Goal: Task Accomplishment & Management: Manage account settings

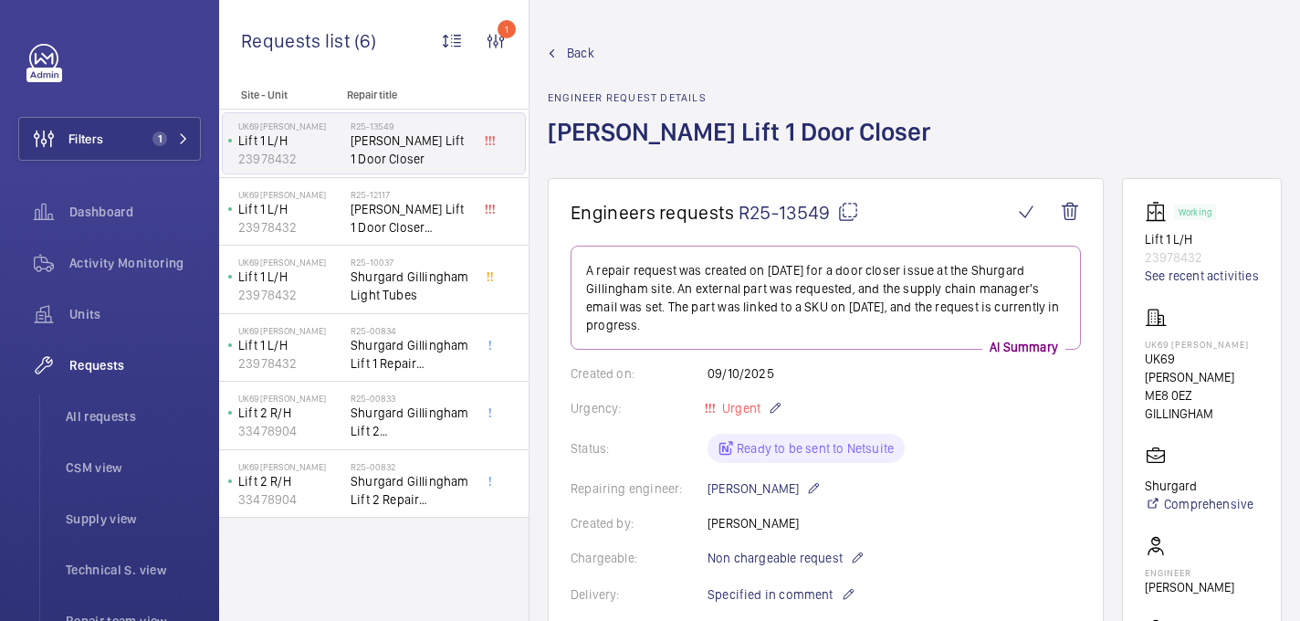
scroll to position [965, 0]
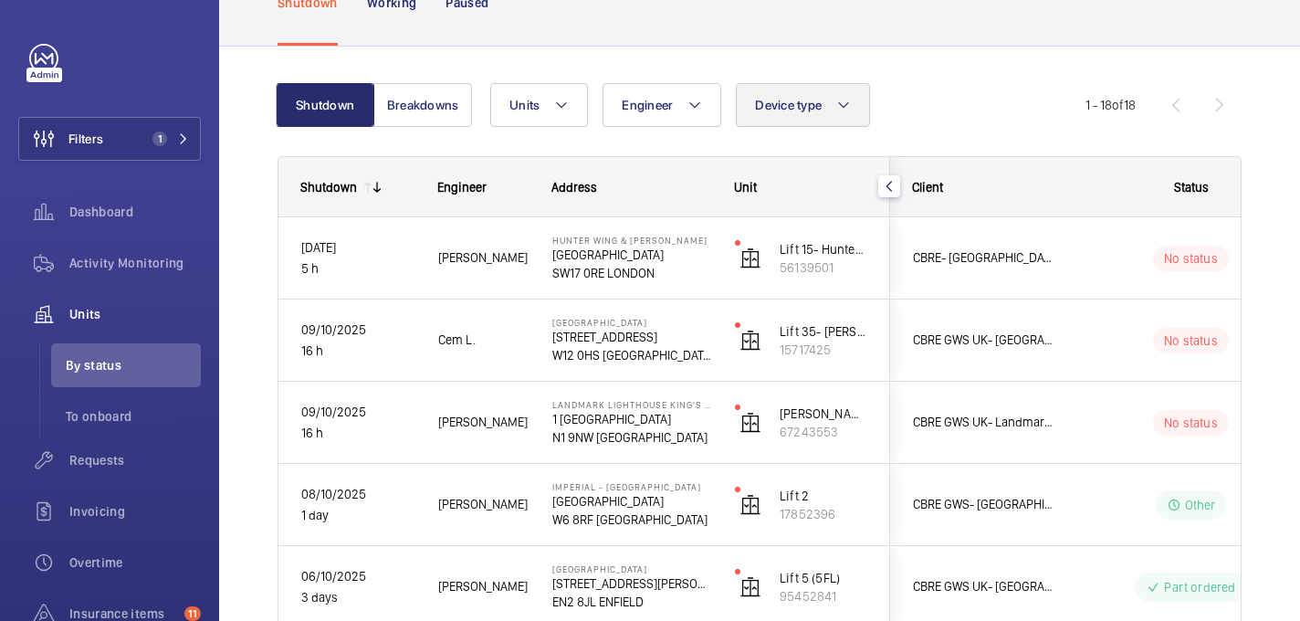
scroll to position [187, 0]
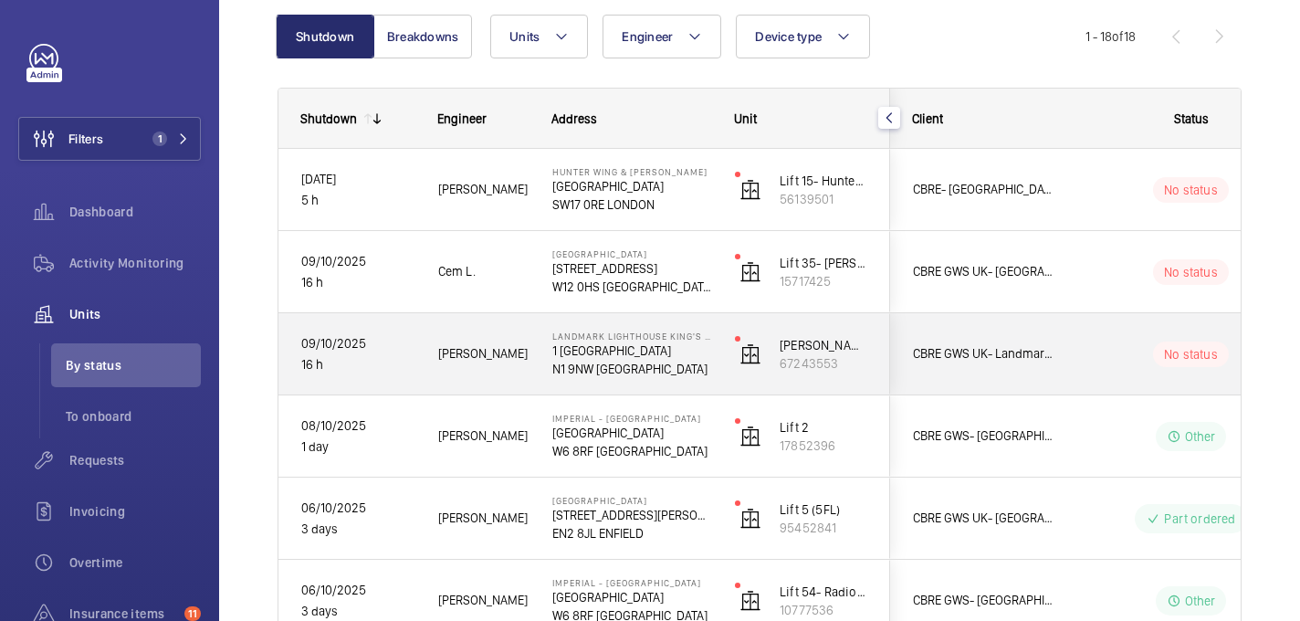
click at [504, 376] on div "Daniel F." at bounding box center [472, 354] width 112 height 58
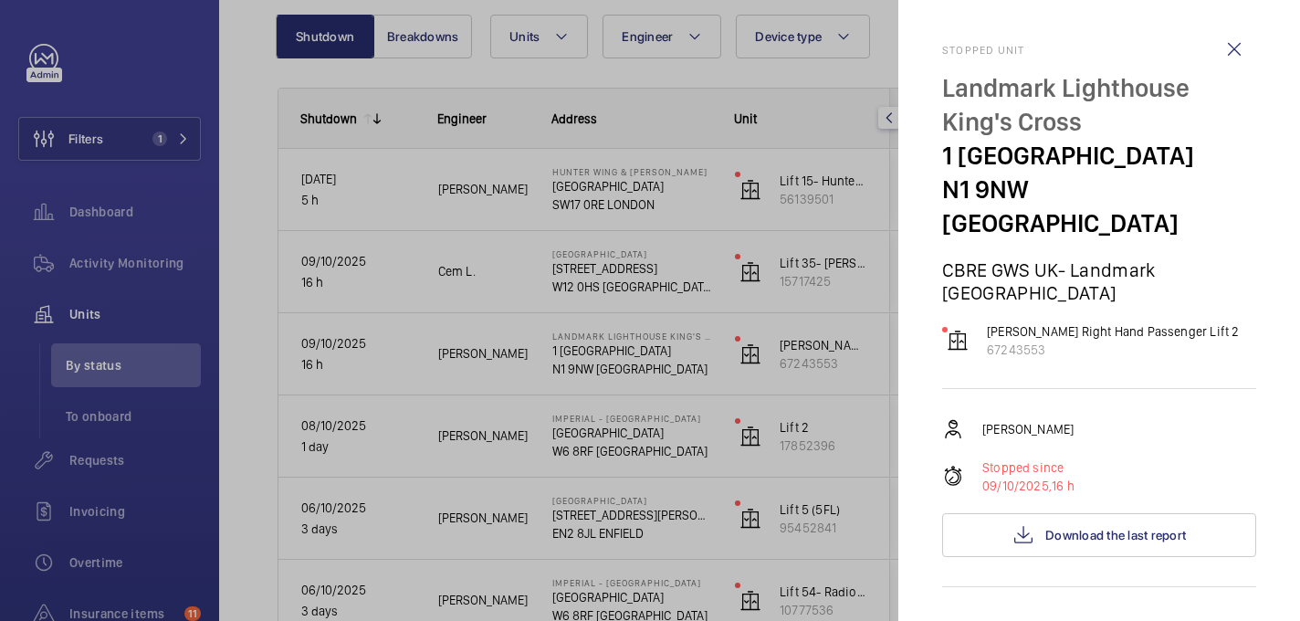
click at [1143, 479] on div "Daniel Fingleton Stopped since 09/10/2025, 16 h Download the last report" at bounding box center [1099, 487] width 314 height 139
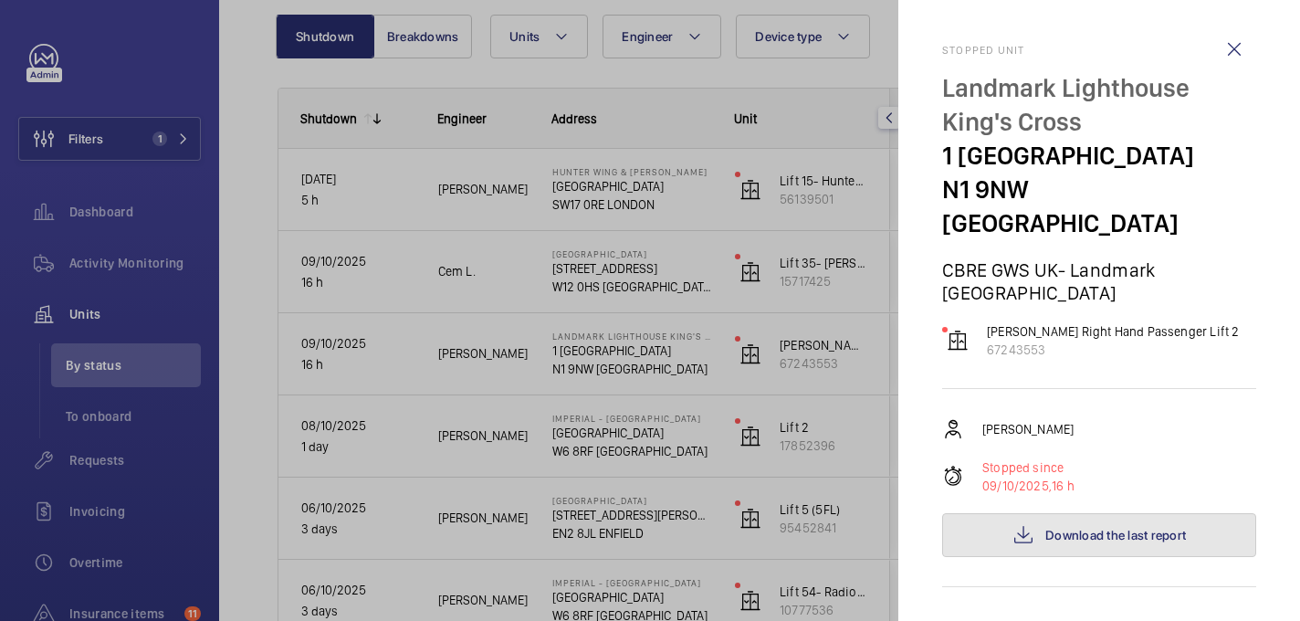
click at [1143, 513] on button "Download the last report" at bounding box center [1099, 535] width 314 height 44
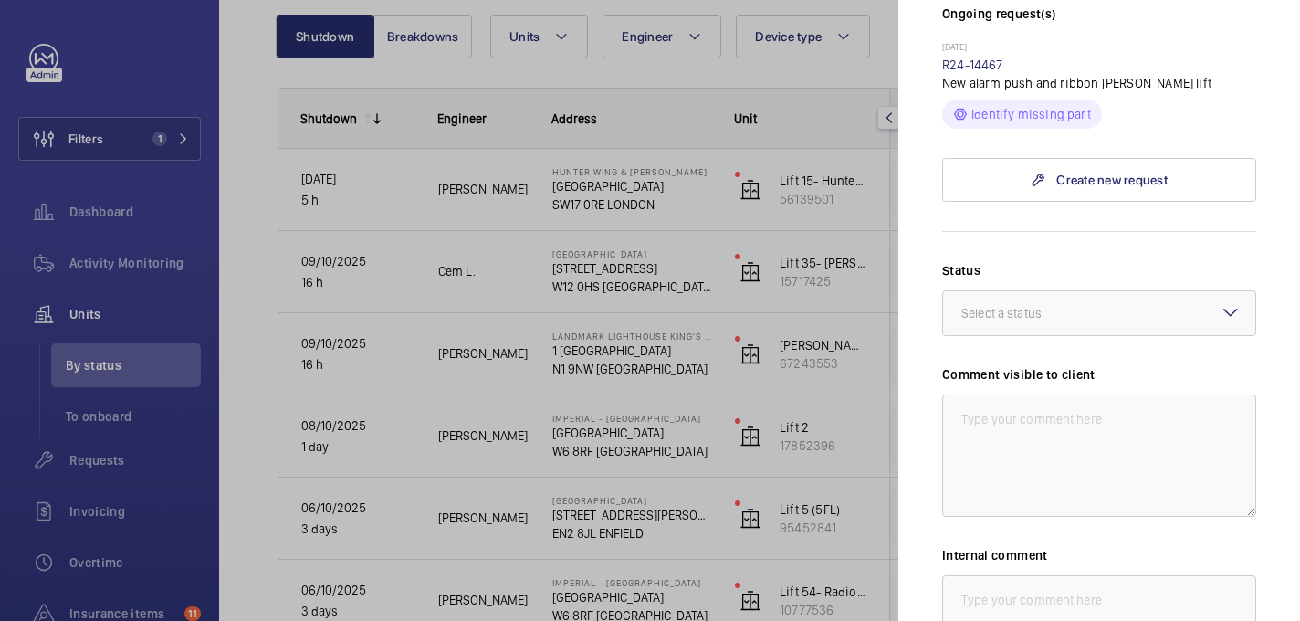
scroll to position [629, 0]
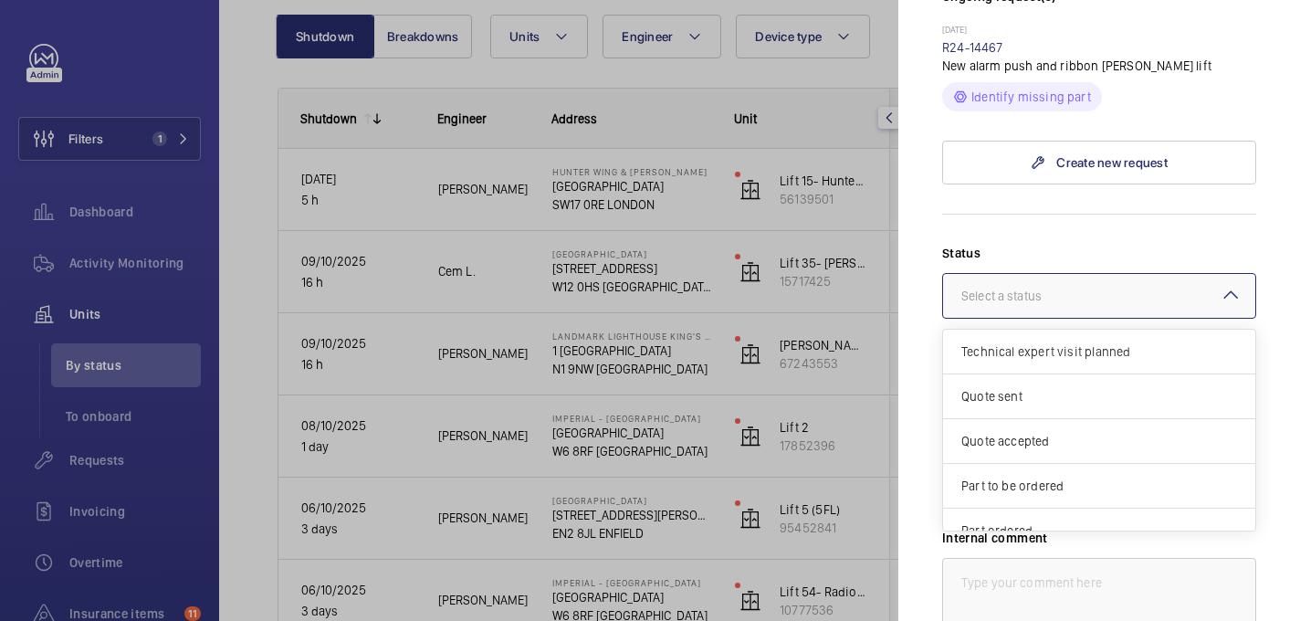
click at [1006, 282] on div at bounding box center [1099, 296] width 312 height 44
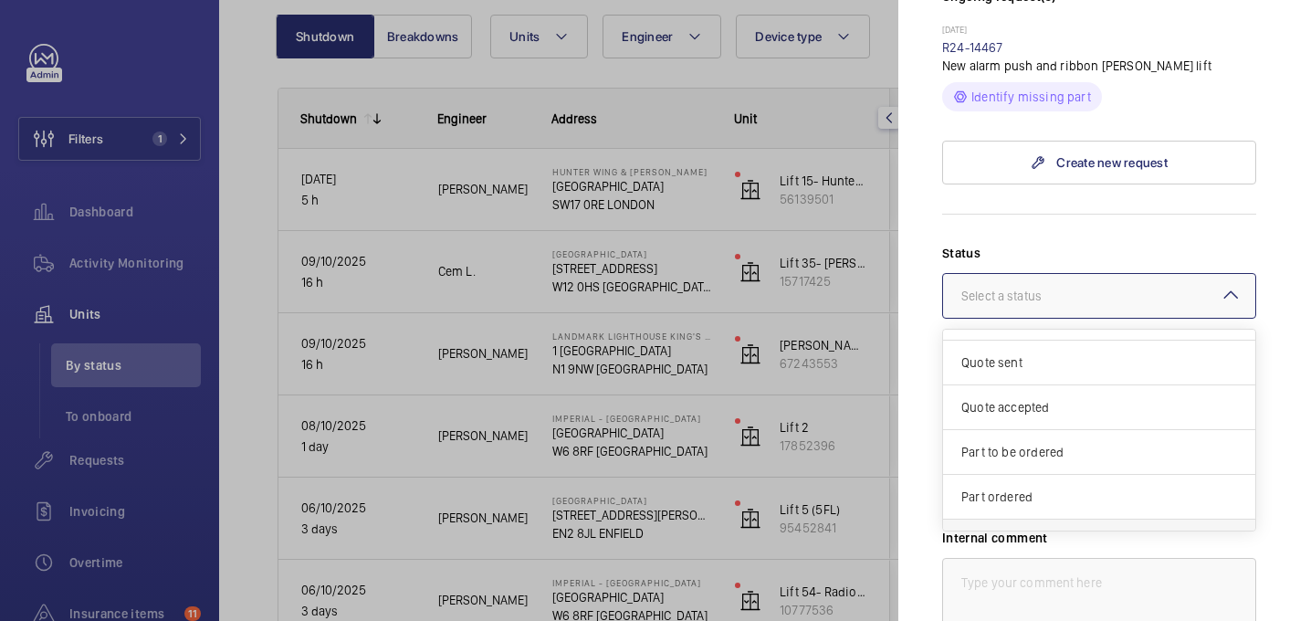
scroll to position [156, 0]
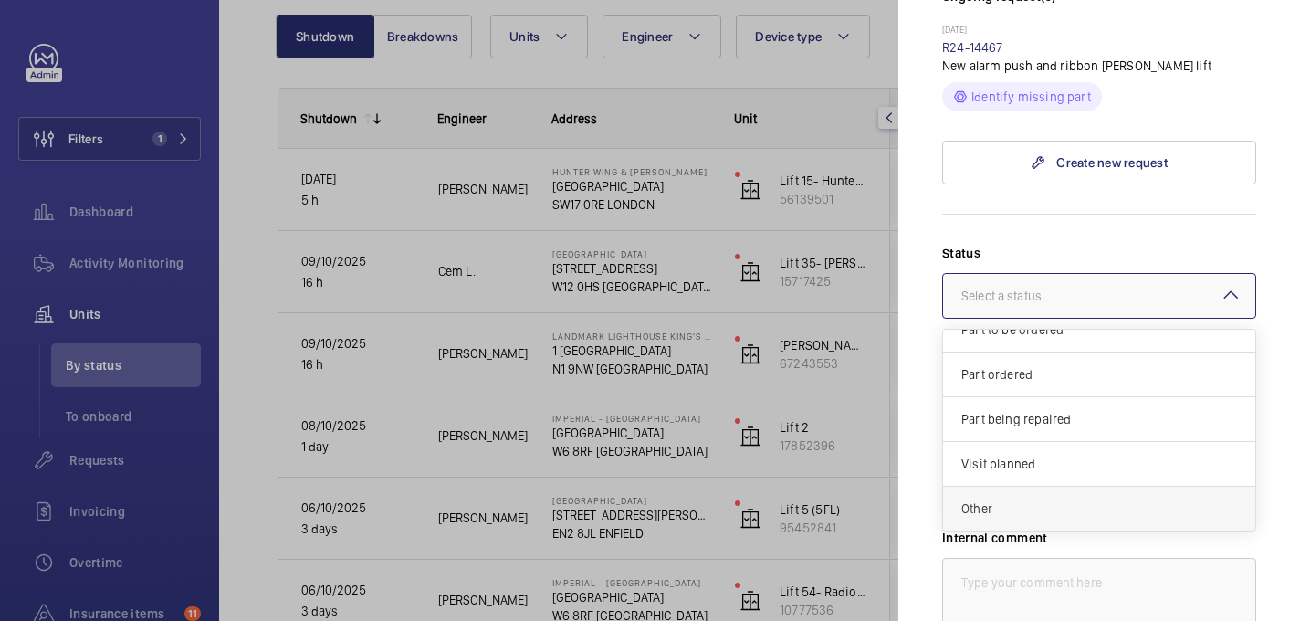
click at [1020, 500] on span "Other" at bounding box center [1100, 509] width 276 height 18
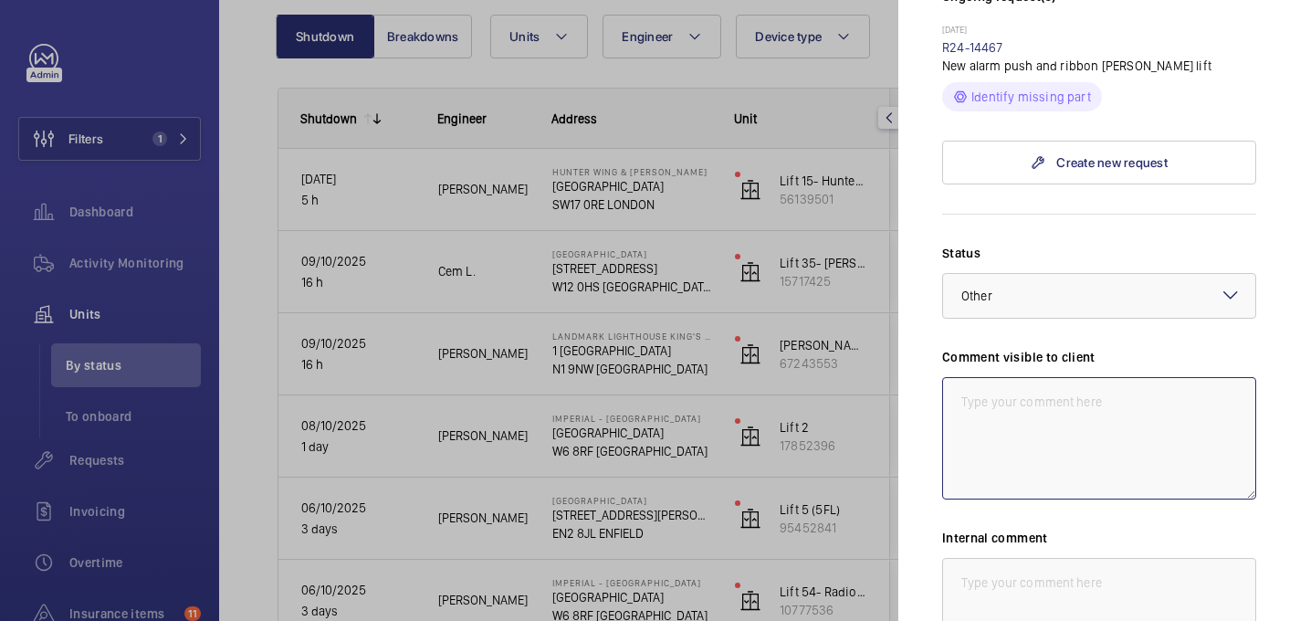
click at [1003, 377] on textarea at bounding box center [1099, 438] width 314 height 122
click at [1154, 377] on textarea "WM ACTION: Further investoigation required. TBC. 09/10" at bounding box center [1099, 438] width 314 height 122
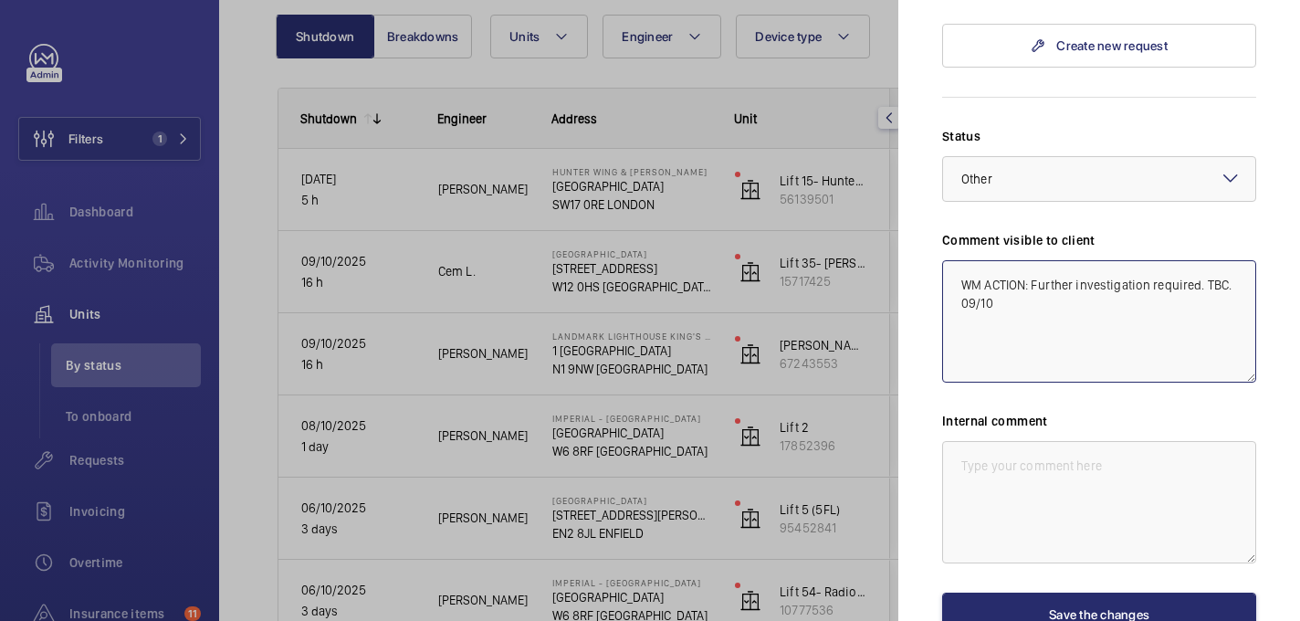
scroll to position [747, 0]
drag, startPoint x: 1008, startPoint y: 277, endPoint x: 952, endPoint y: 235, distance: 69.8
click at [952, 259] on textarea "WM ACTION: Further investigation required. TBC. 09/10" at bounding box center [1099, 320] width 314 height 122
type textarea "WM ACTION: Further investigation required. TBC. 09/10"
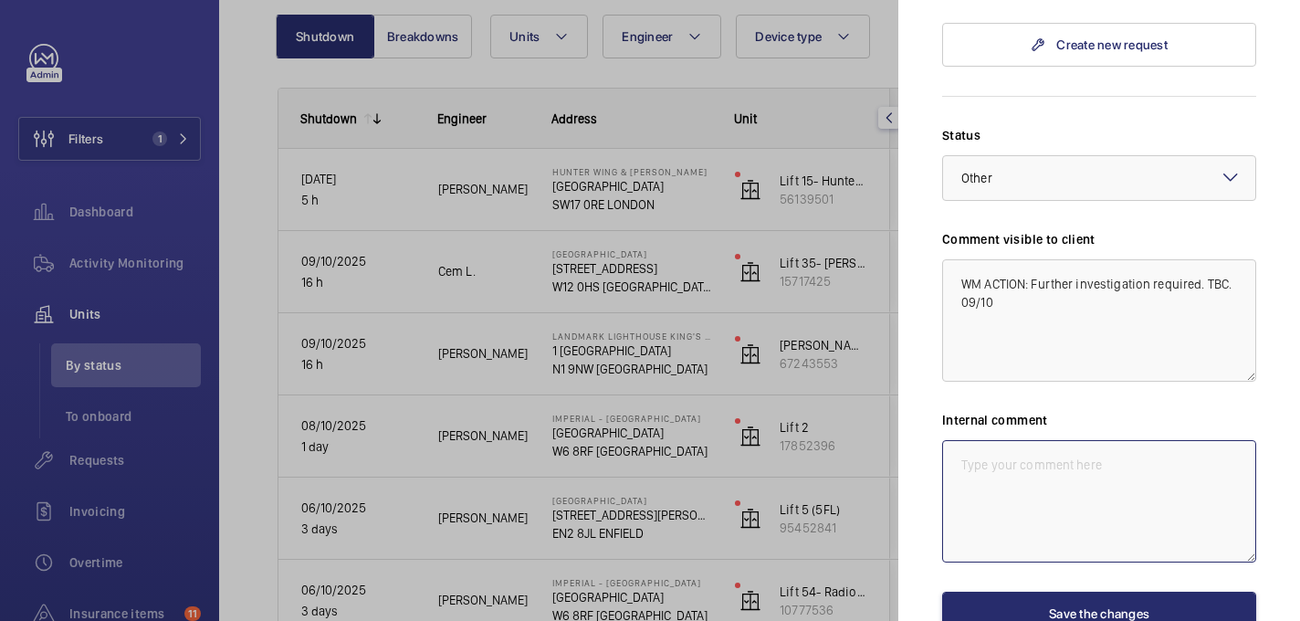
click at [1057, 440] on textarea at bounding box center [1099, 501] width 314 height 122
paste textarea "WM ACTION: Further investigation required. TBC. 09/10"
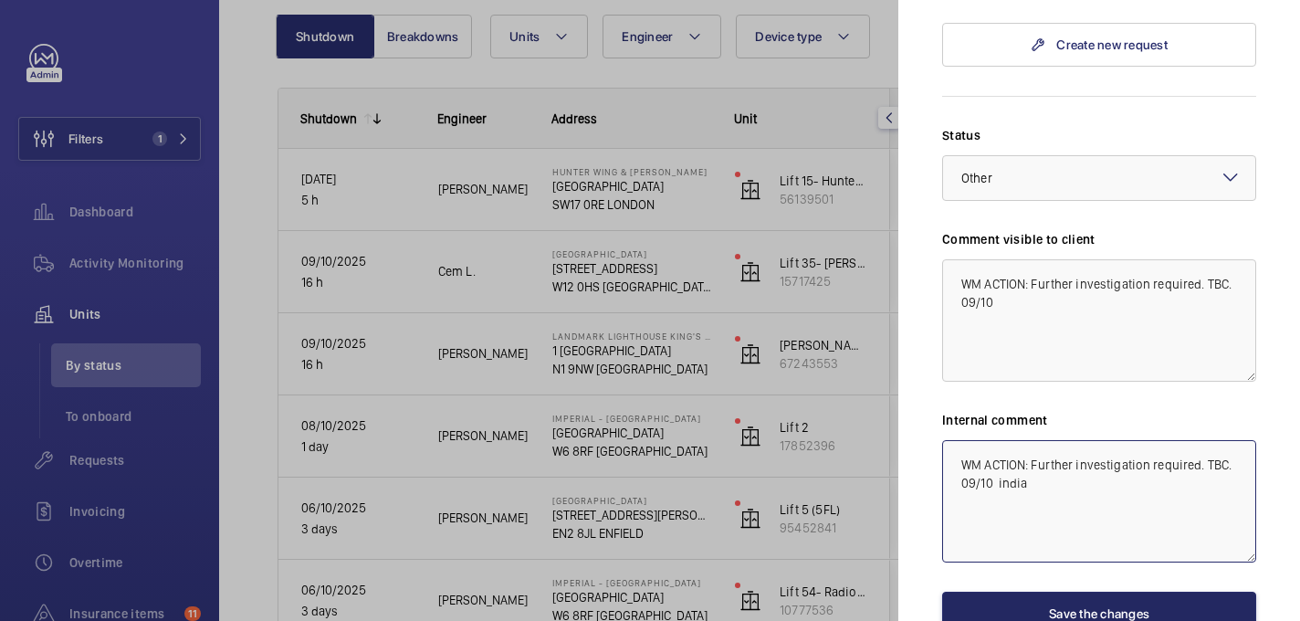
type textarea "WM ACTION: Further investigation required. TBC. 09/10 india"
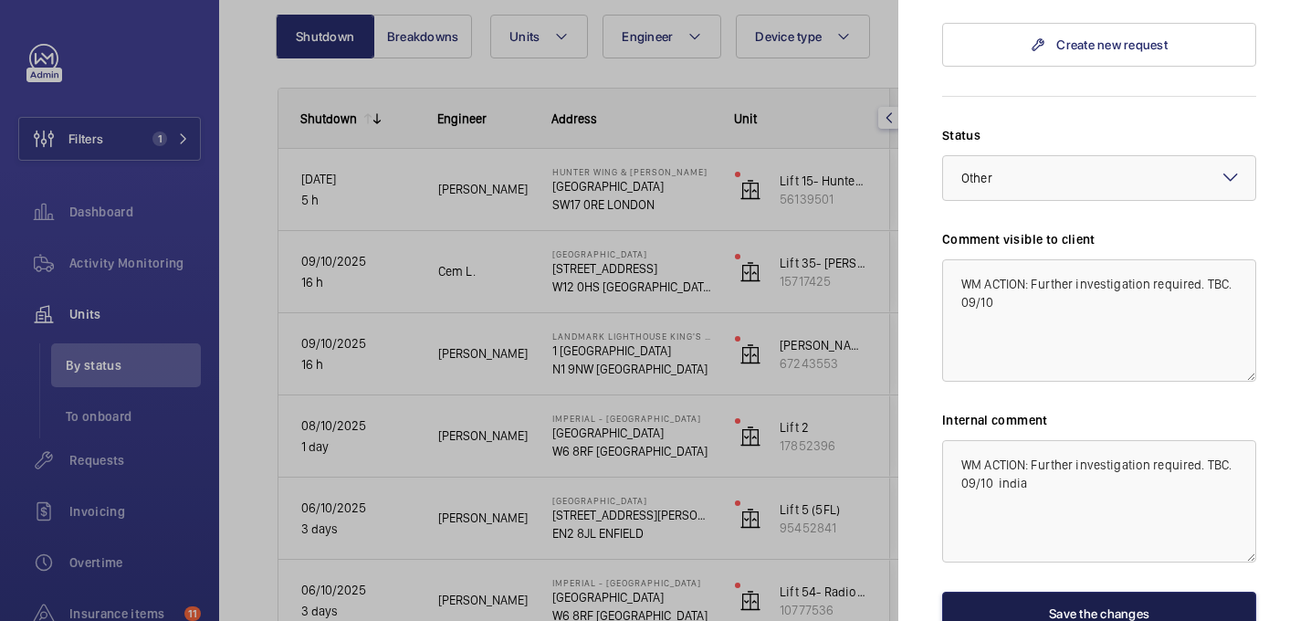
click at [1058, 592] on button "Save the changes" at bounding box center [1099, 614] width 314 height 44
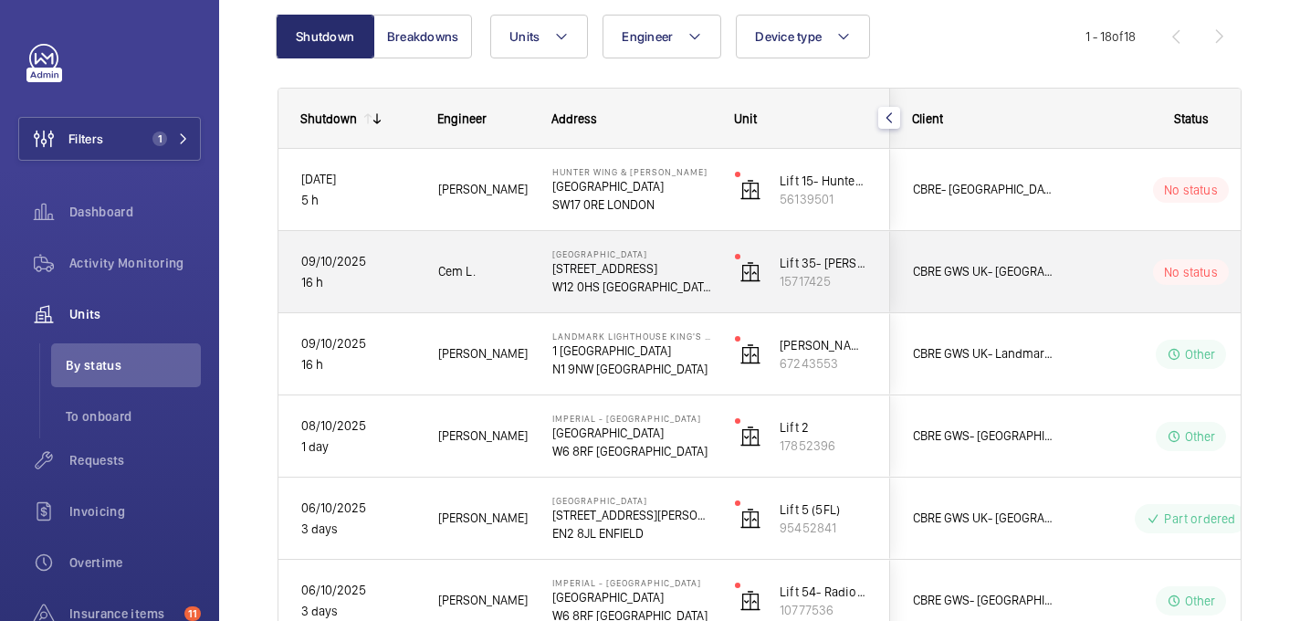
click at [1054, 264] on div "CBRE GWS UK- [GEOGRAPHIC_DATA] ([GEOGRAPHIC_DATA])" at bounding box center [972, 271] width 164 height 81
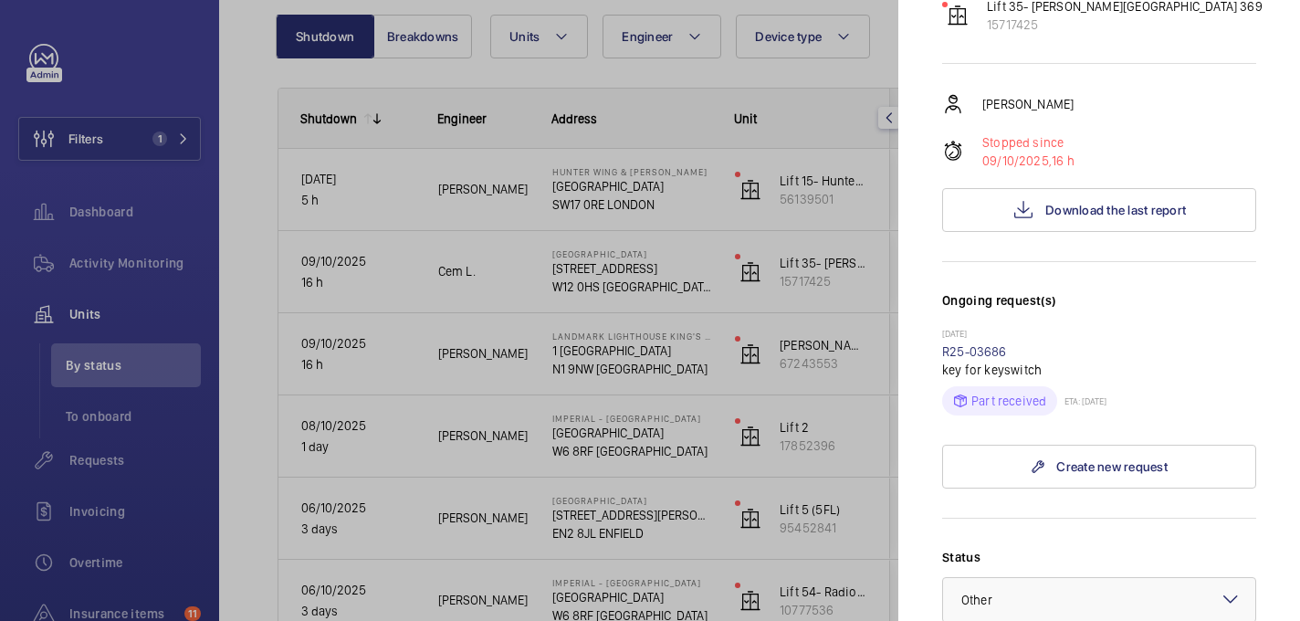
scroll to position [370, 0]
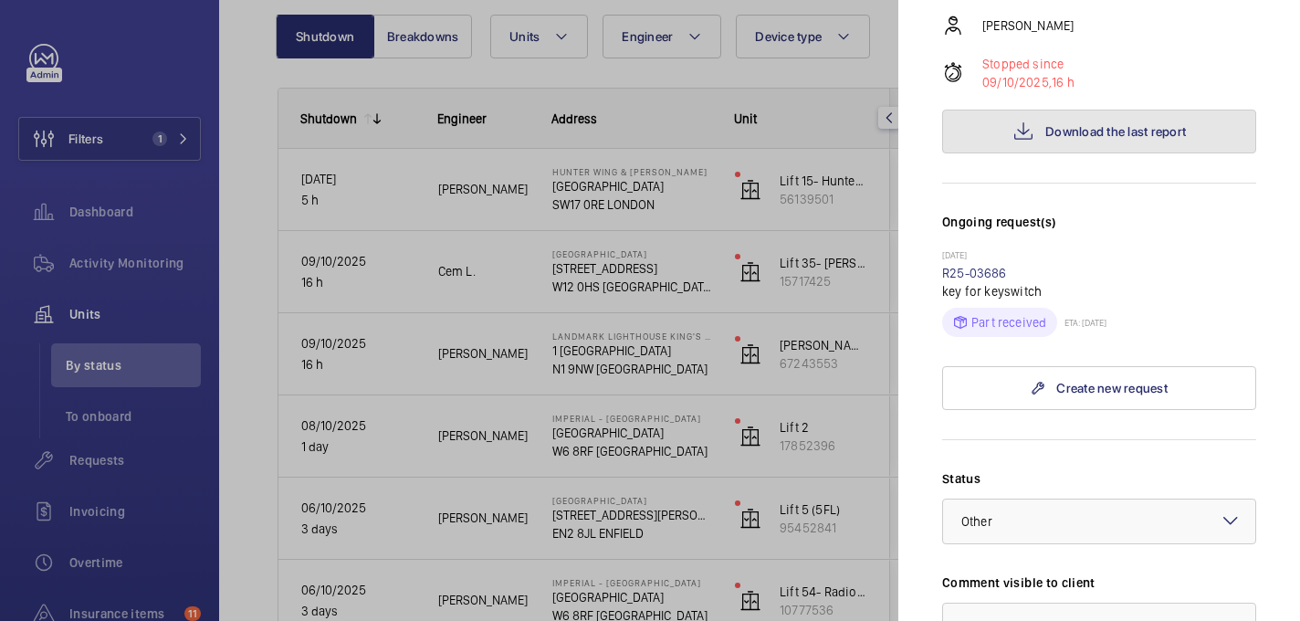
click at [1043, 110] on button "Download the last report" at bounding box center [1099, 132] width 314 height 44
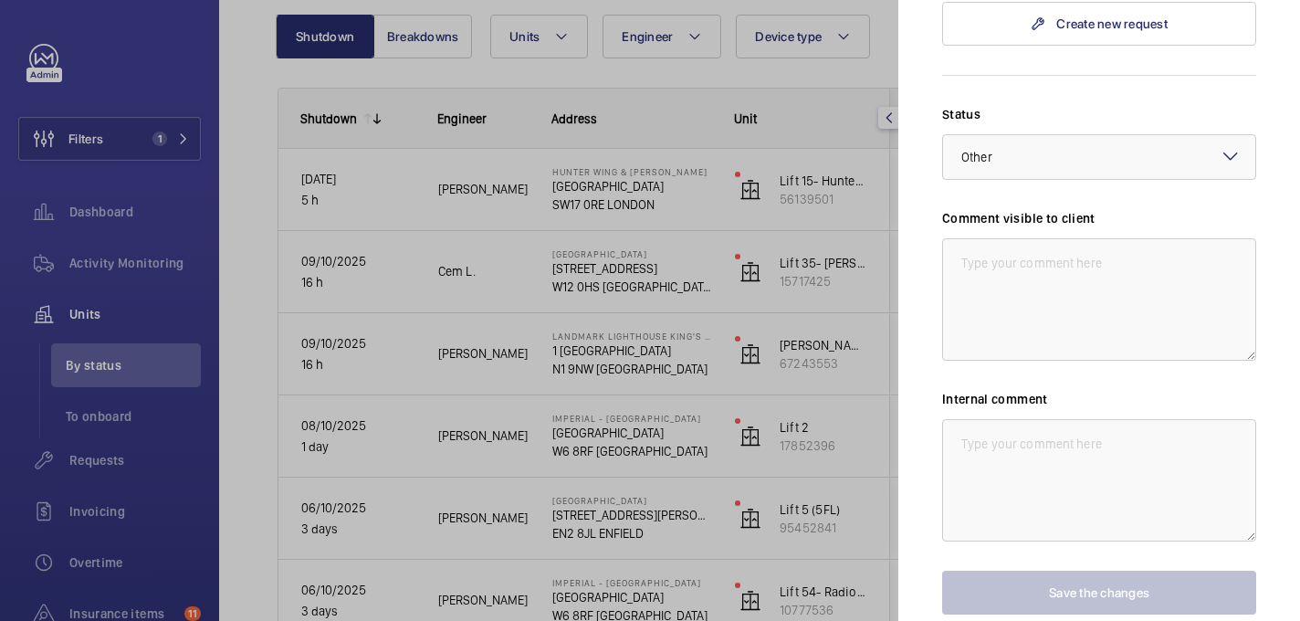
scroll to position [773, 0]
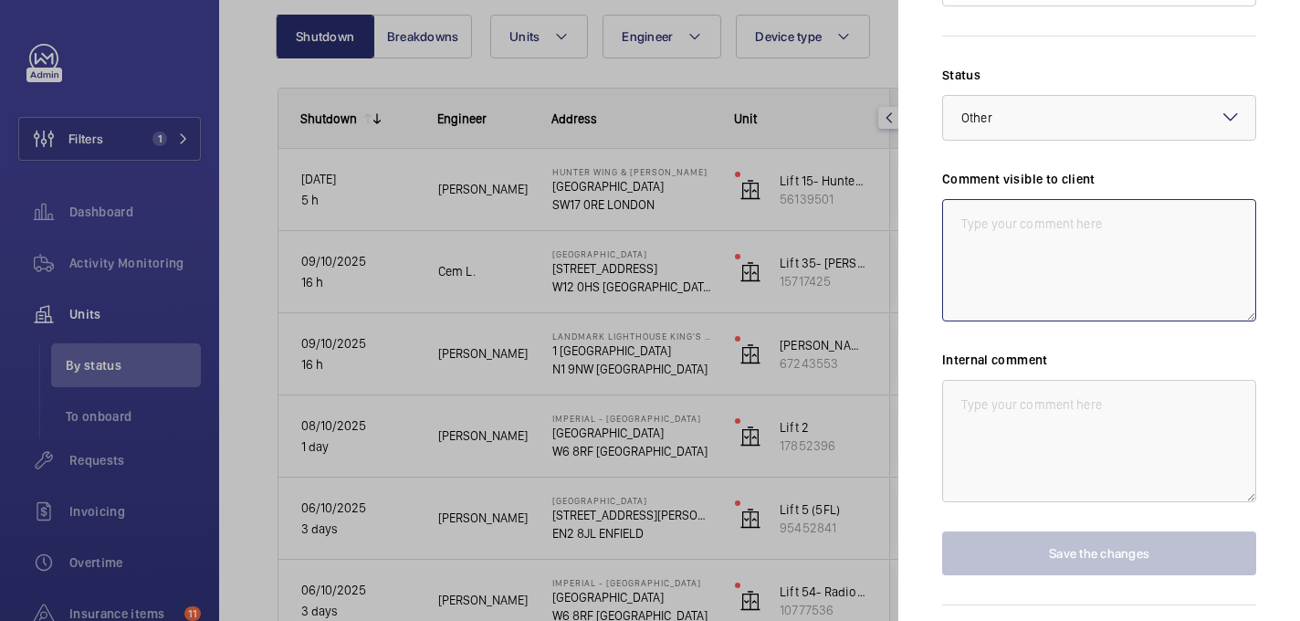
click at [994, 252] on textarea at bounding box center [1099, 260] width 314 height 122
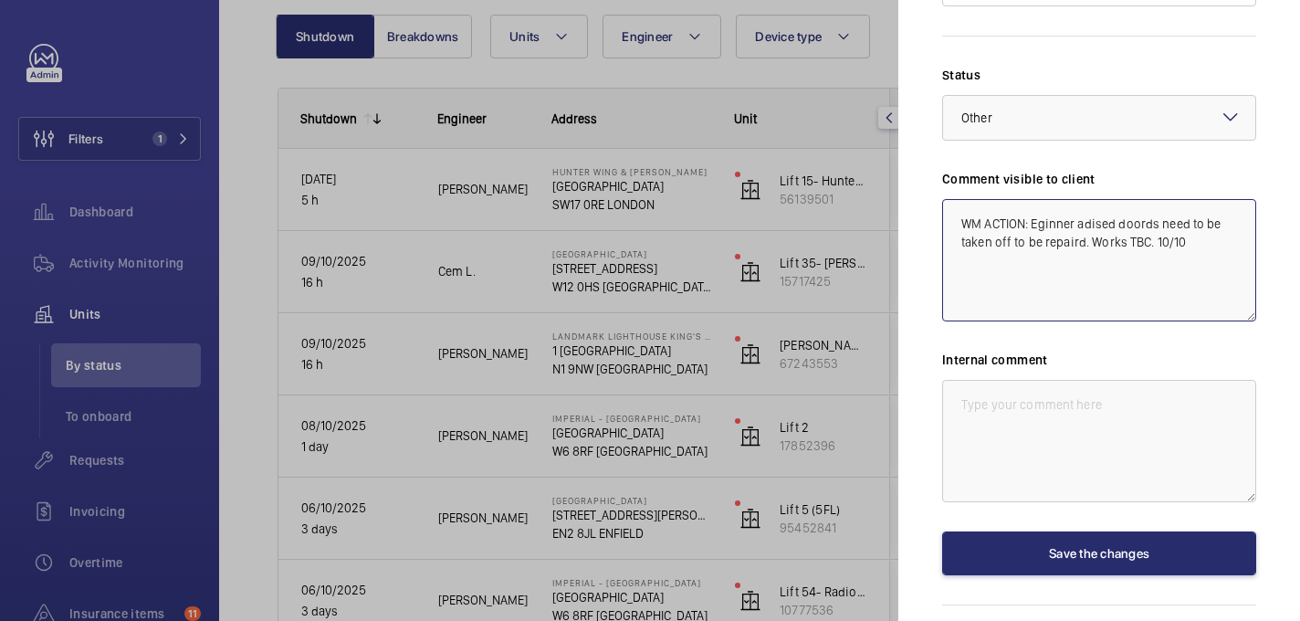
click at [1076, 199] on textarea "WM ACTION: Eginner adised doords need to be taken off to be repaird. Works TBC.…" at bounding box center [1099, 260] width 314 height 122
click at [1119, 199] on textarea "WM ACTION: Engineer adised doords need to be taken off to be repaird. Works TBC…" at bounding box center [1099, 260] width 314 height 122
click at [1163, 199] on textarea "WM ACTION: Engineer advised doords need to be taken off to be repaird. Works TB…" at bounding box center [1099, 260] width 314 height 122
click at [1078, 215] on textarea "WM ACTION: Engineer advised doors need to be taken off to be repaird. Works TBC…" at bounding box center [1099, 260] width 314 height 122
drag, startPoint x: 1195, startPoint y: 208, endPoint x: 1016, endPoint y: 194, distance: 179.6
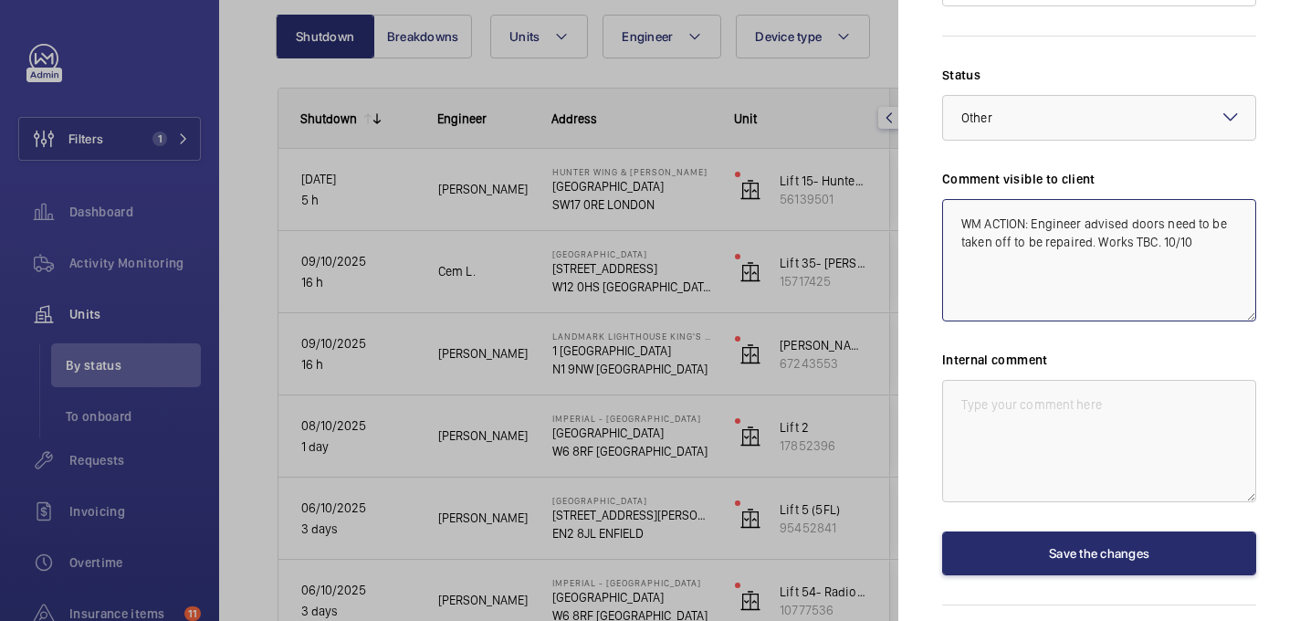
click at [931, 174] on mat-sidenav "Stopped unit Hammersmith Hospital 72 Du Cane Rd W12 0HS LONDON CBRE GWS UK- Imp…" at bounding box center [1100, 310] width 402 height 621
type textarea "WM ACTION: Engineer advised doors need to be taken off to be repaired. Works TB…"
click at [1042, 380] on textarea at bounding box center [1099, 441] width 314 height 122
paste textarea "WM ACTION: Engineer advised doors need to be taken off to be repaired. Works TB…"
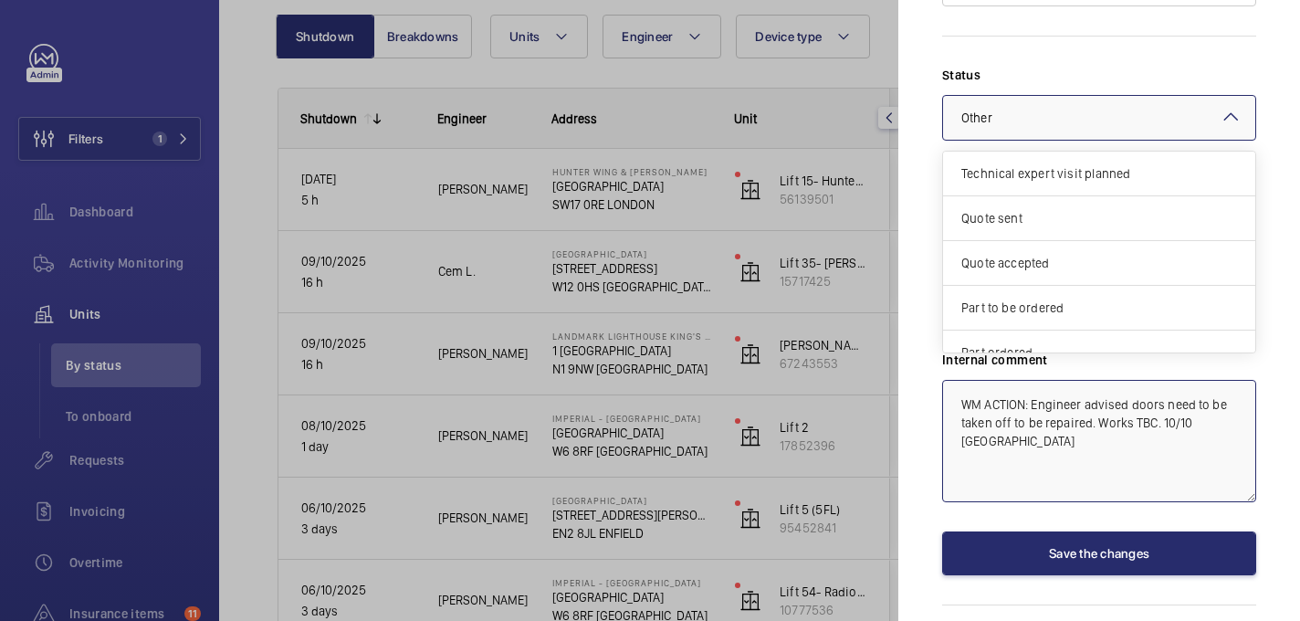
click at [1032, 109] on div "× Other" at bounding box center [1000, 118] width 77 height 18
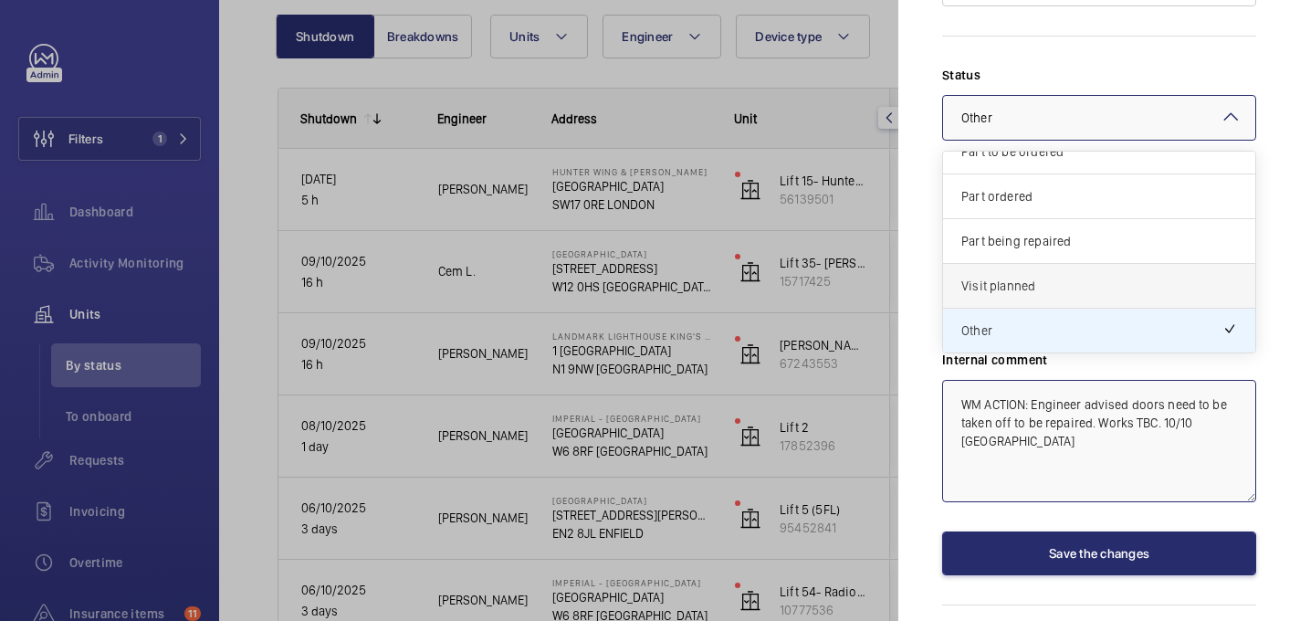
scroll to position [797, 0]
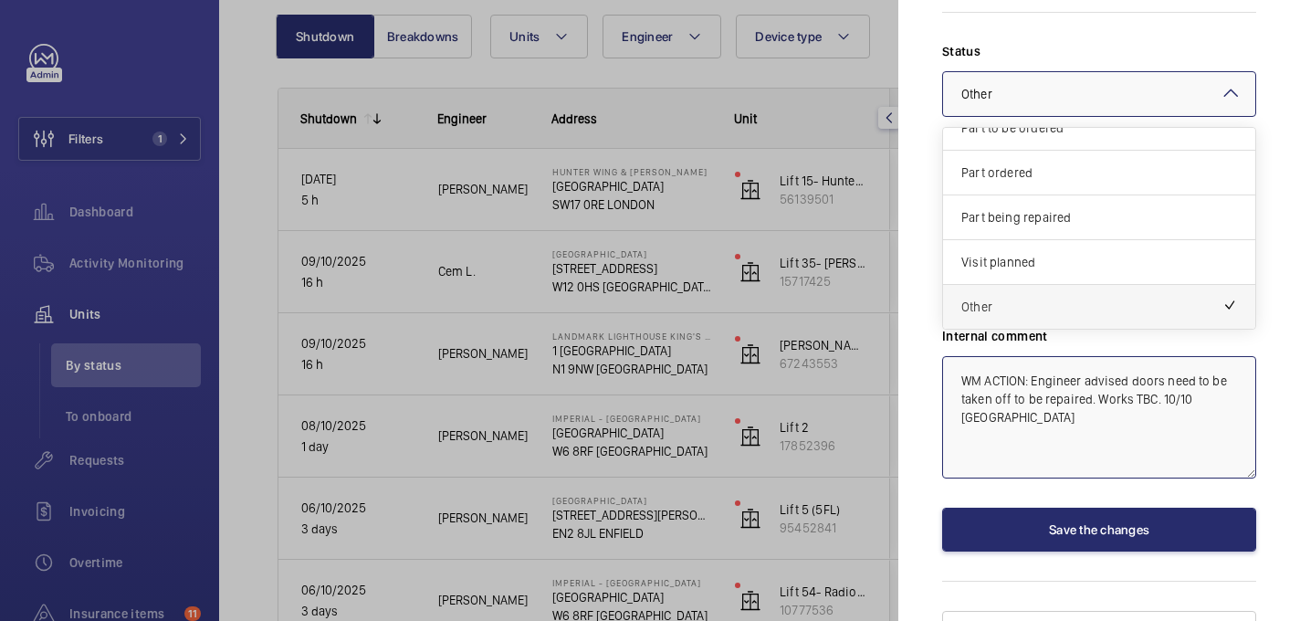
click at [1014, 298] on span "Other" at bounding box center [1092, 307] width 261 height 18
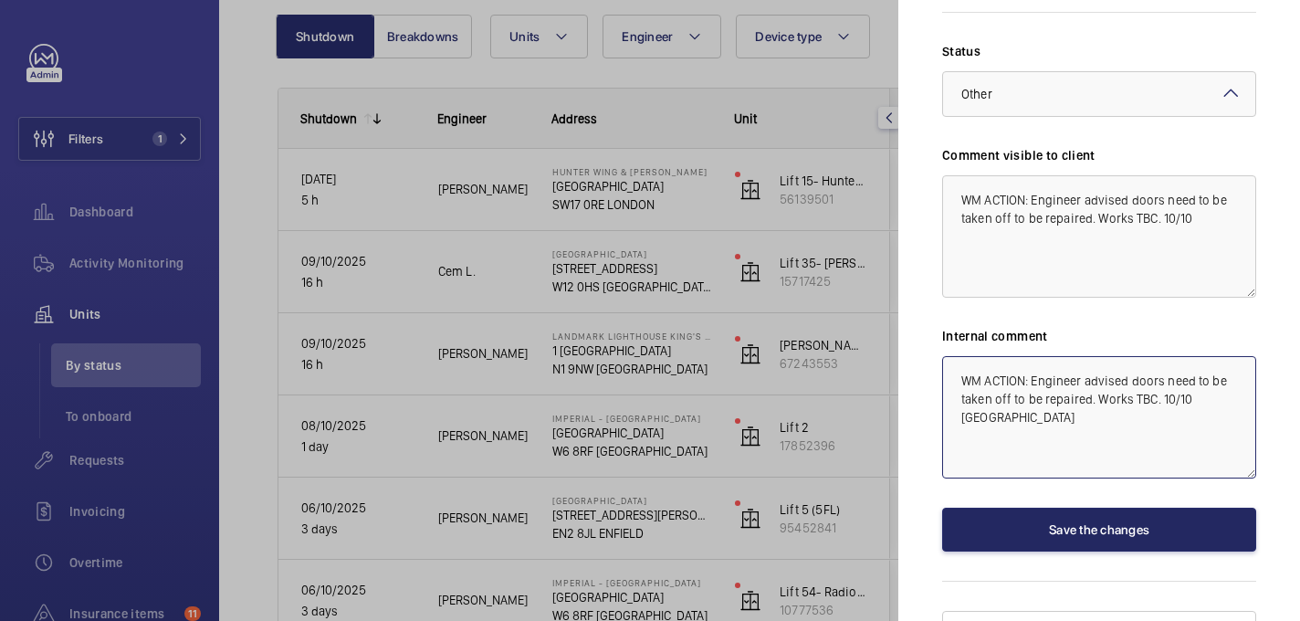
type textarea "WM ACTION: Engineer advised doors need to be taken off to be repaired. Works TB…"
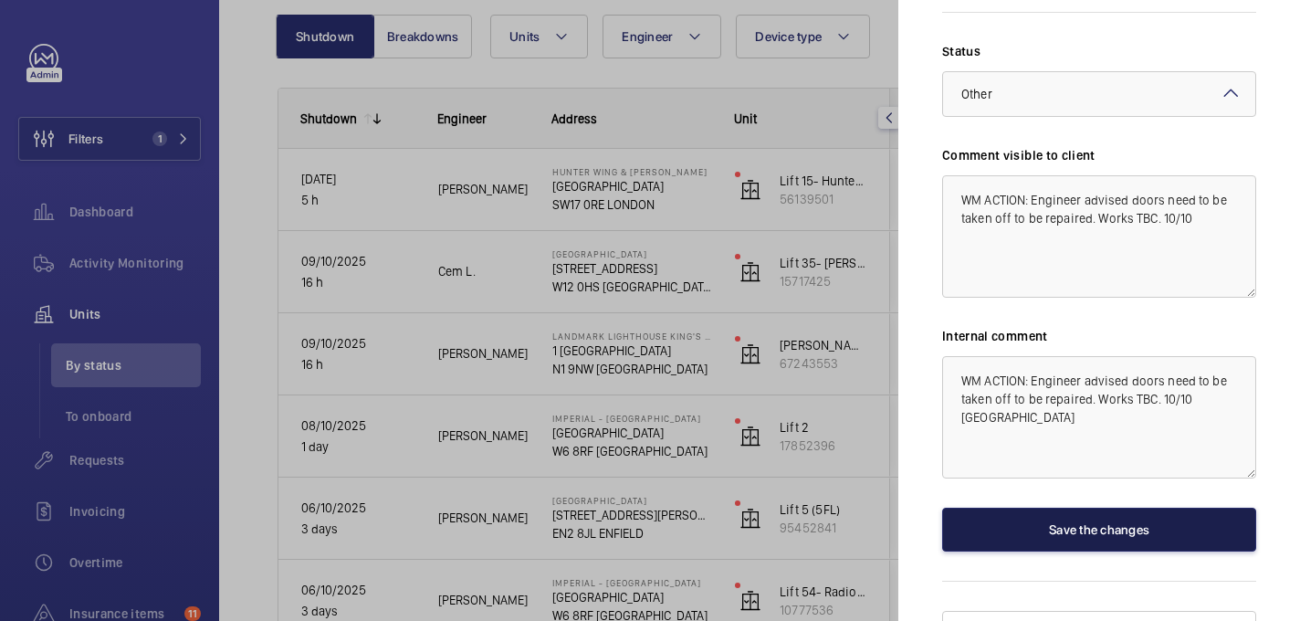
click at [1046, 508] on button "Save the changes" at bounding box center [1099, 530] width 314 height 44
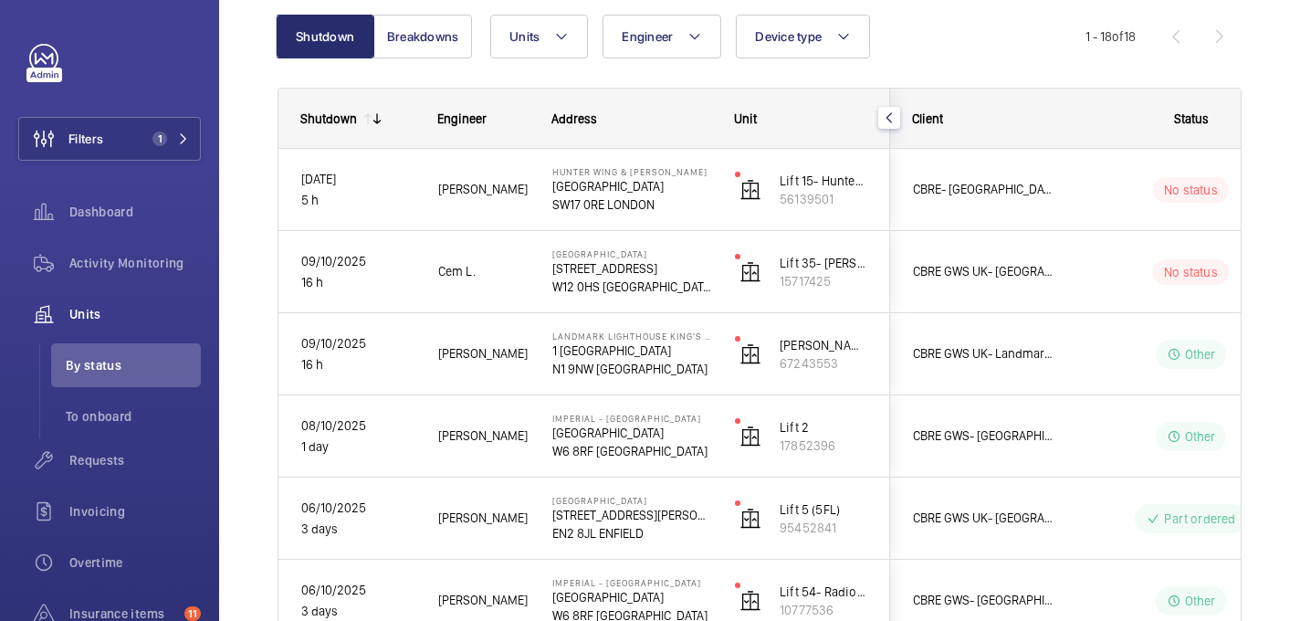
scroll to position [0, 0]
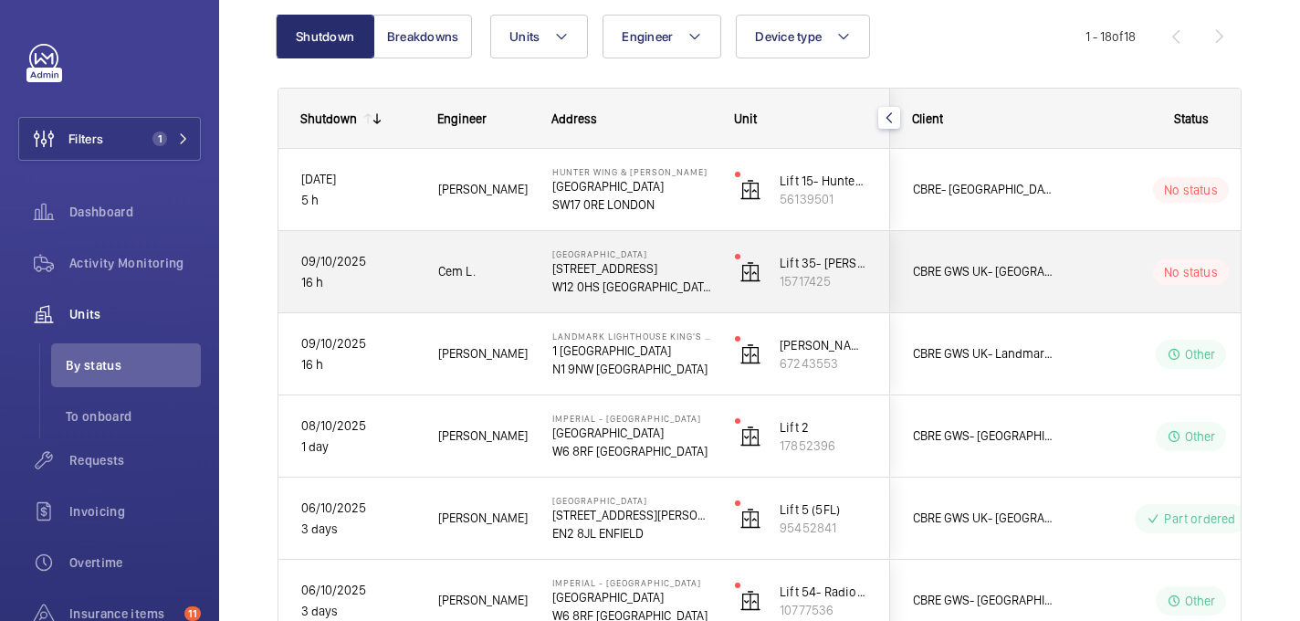
click at [1080, 255] on div "No status" at bounding box center [1180, 272] width 249 height 62
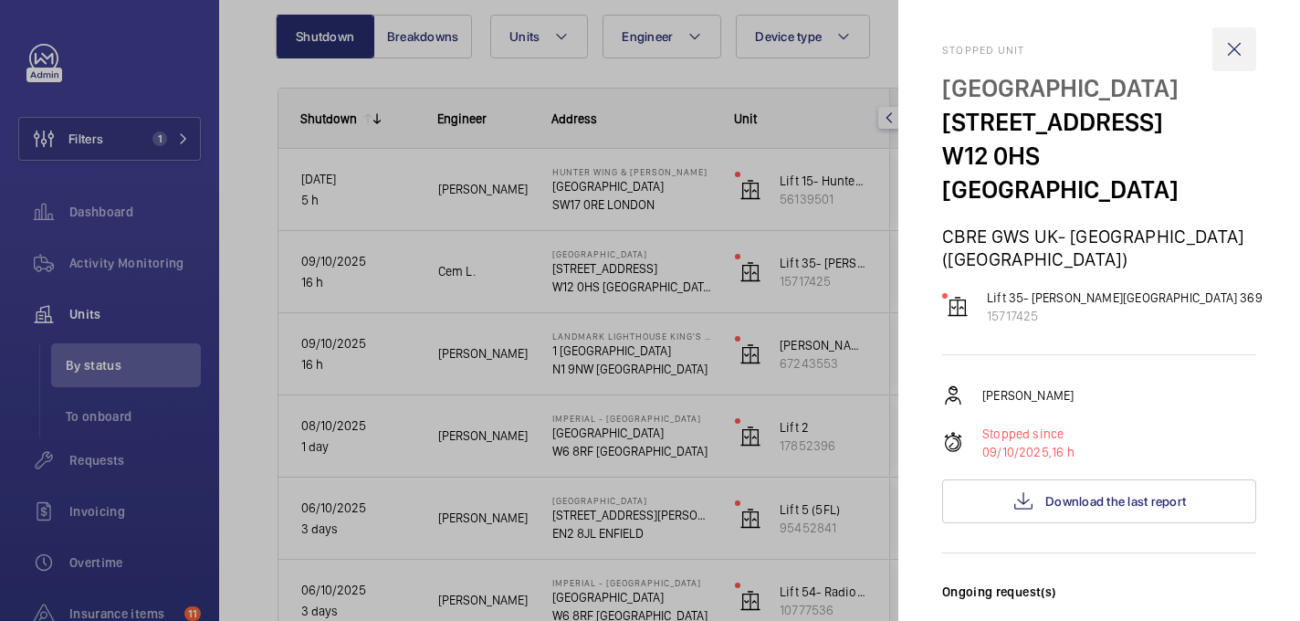
click at [1233, 51] on wm-front-icon-button at bounding box center [1235, 49] width 44 height 44
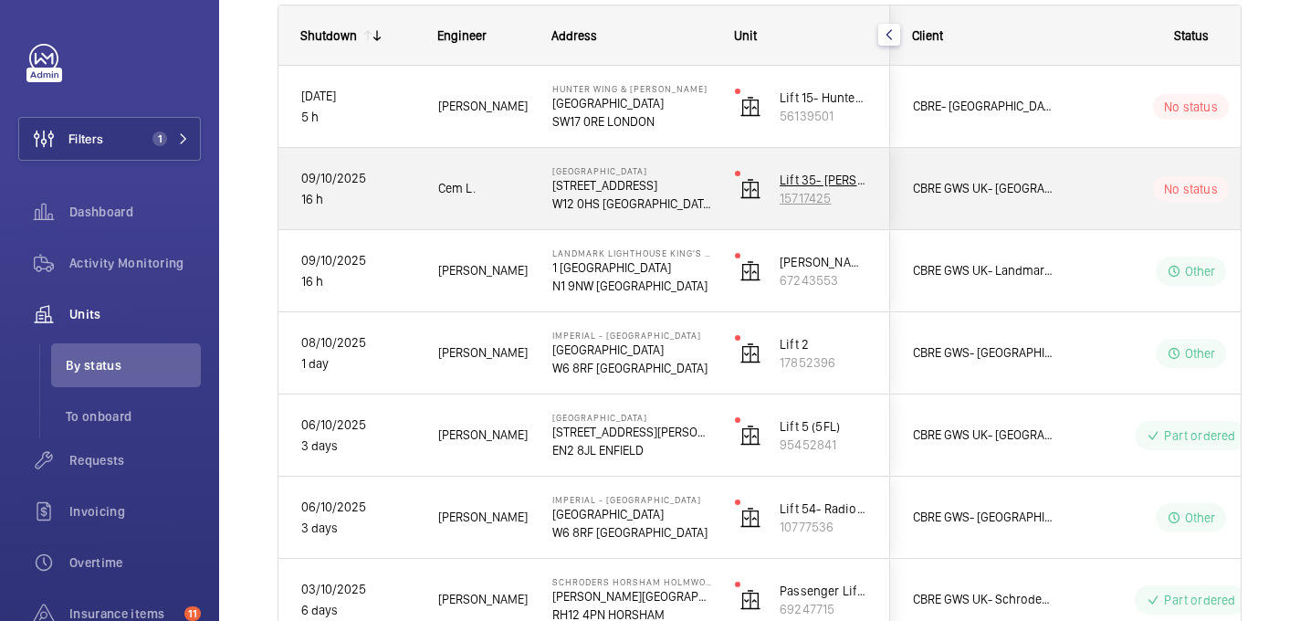
scroll to position [271, 0]
click at [685, 186] on p "[STREET_ADDRESS]" at bounding box center [631, 184] width 159 height 18
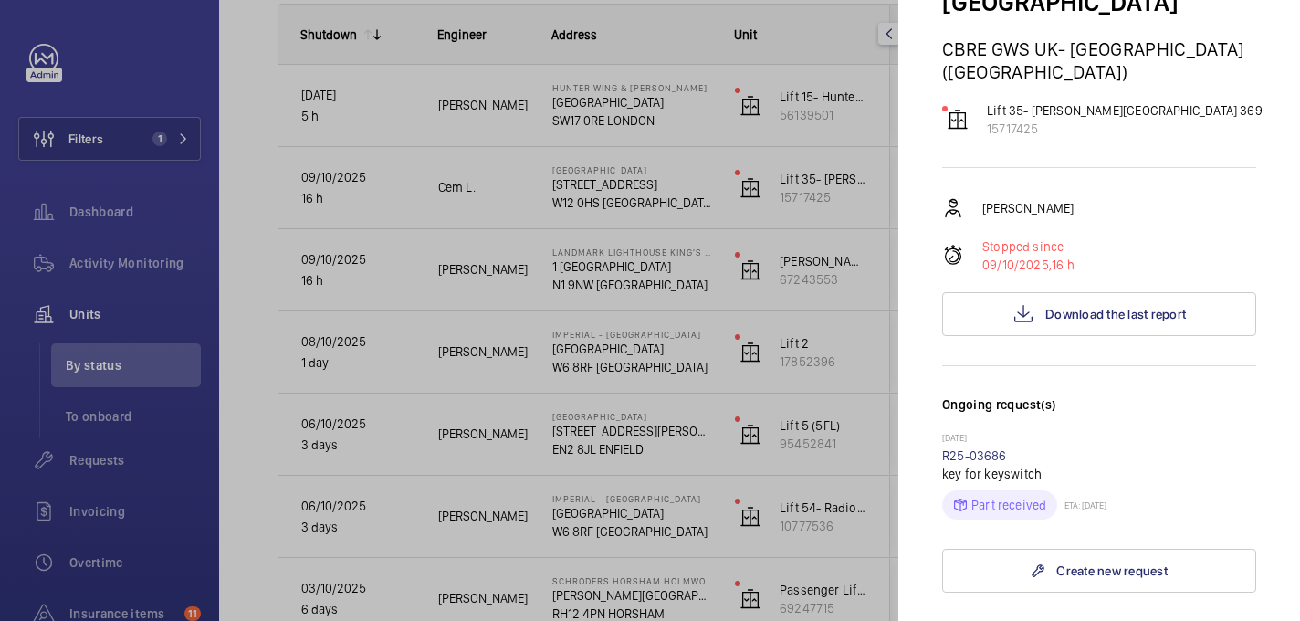
scroll to position [0, 0]
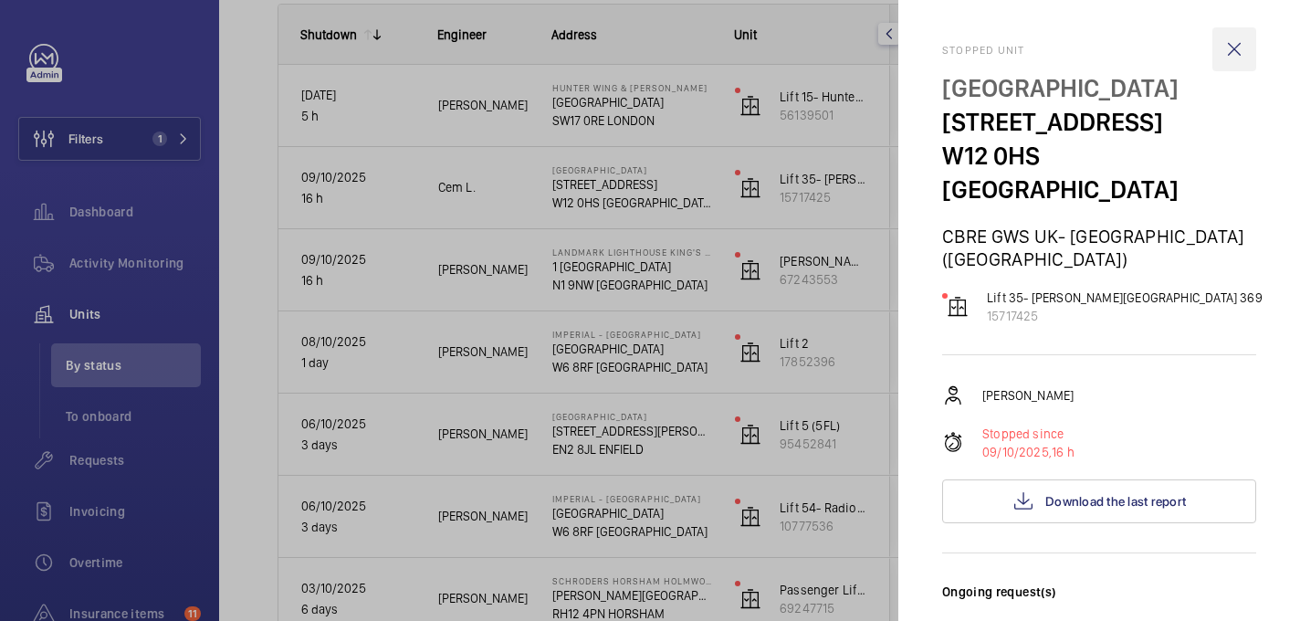
click at [1247, 42] on wm-front-icon-button at bounding box center [1235, 49] width 44 height 44
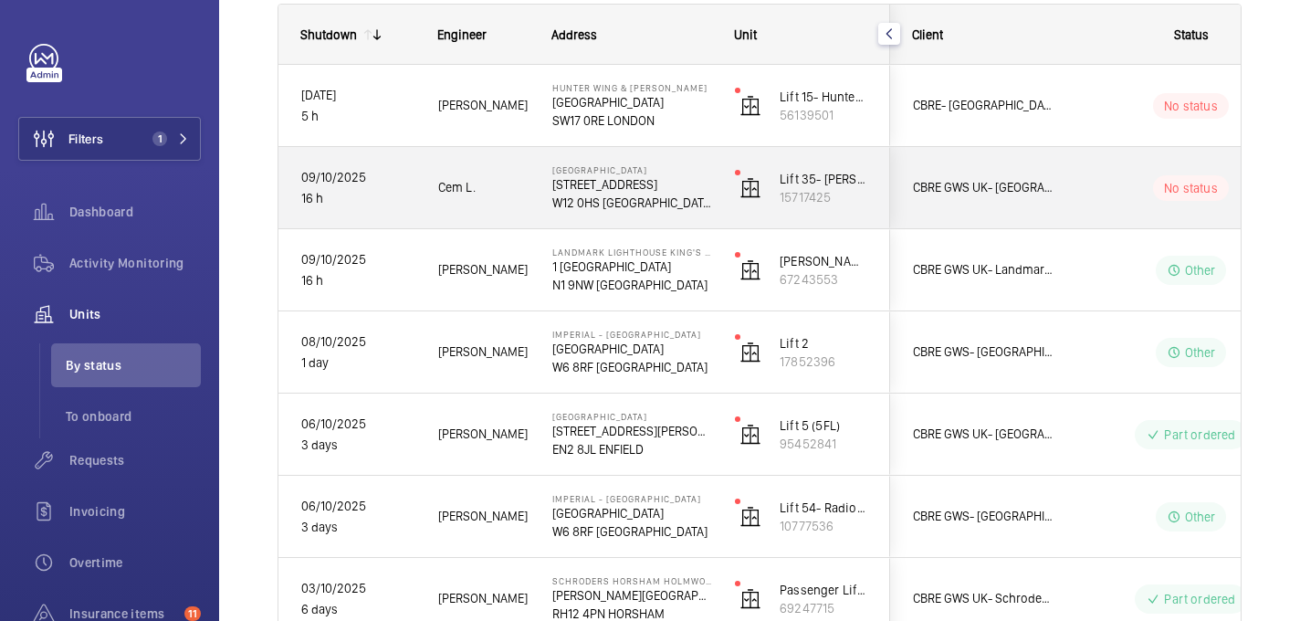
click at [1091, 165] on div "No status" at bounding box center [1180, 188] width 249 height 62
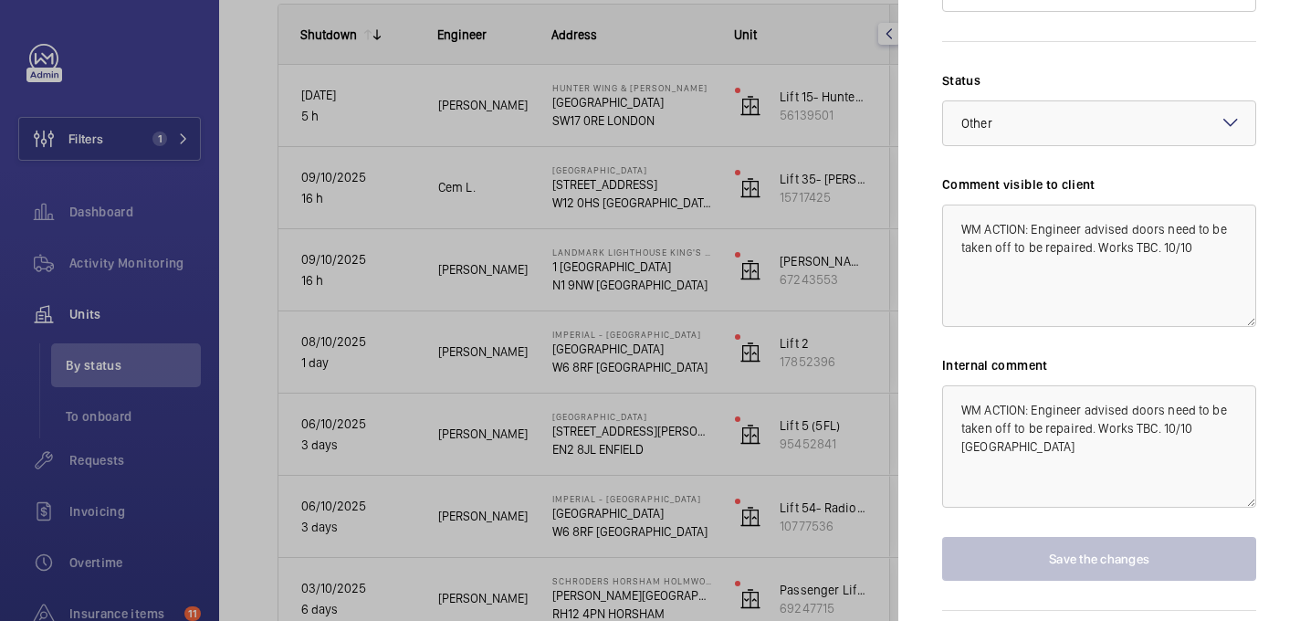
scroll to position [797, 0]
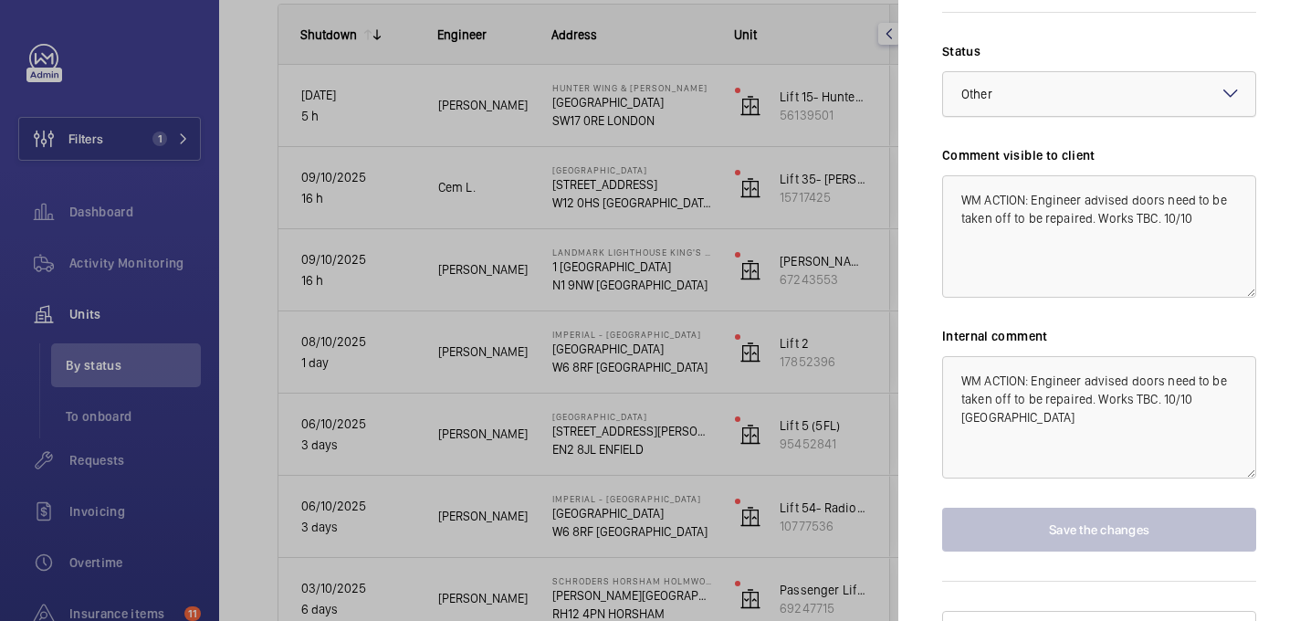
click at [1074, 72] on div at bounding box center [1099, 94] width 312 height 44
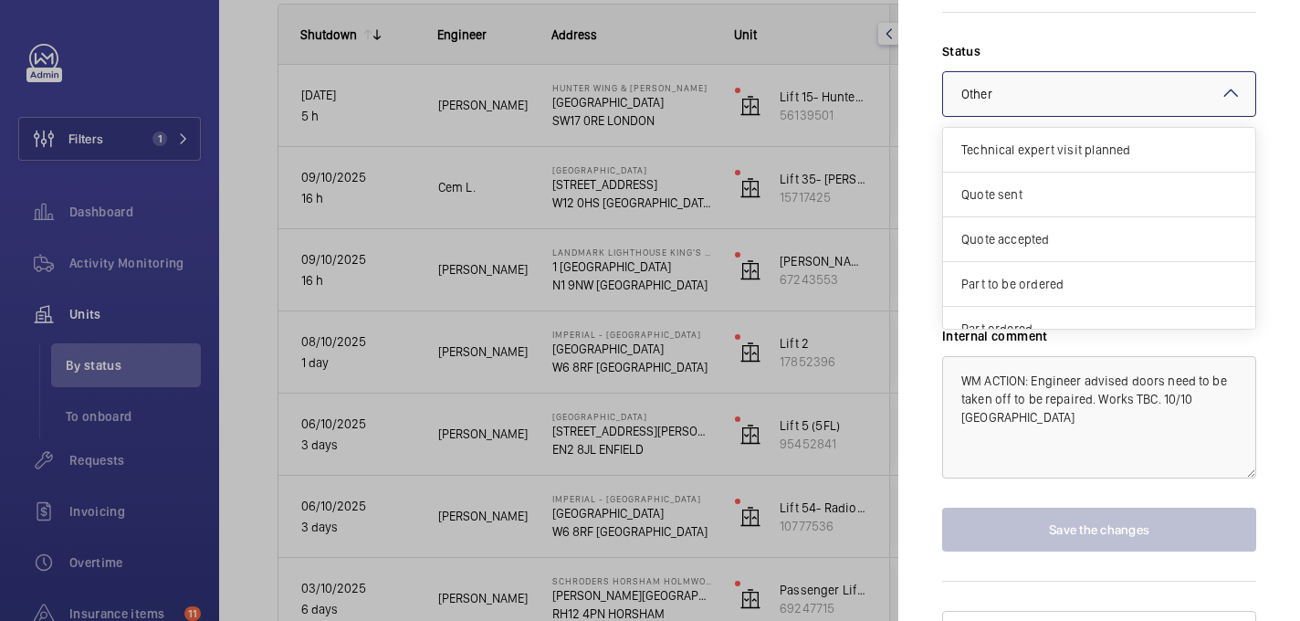
scroll to position [156, 0]
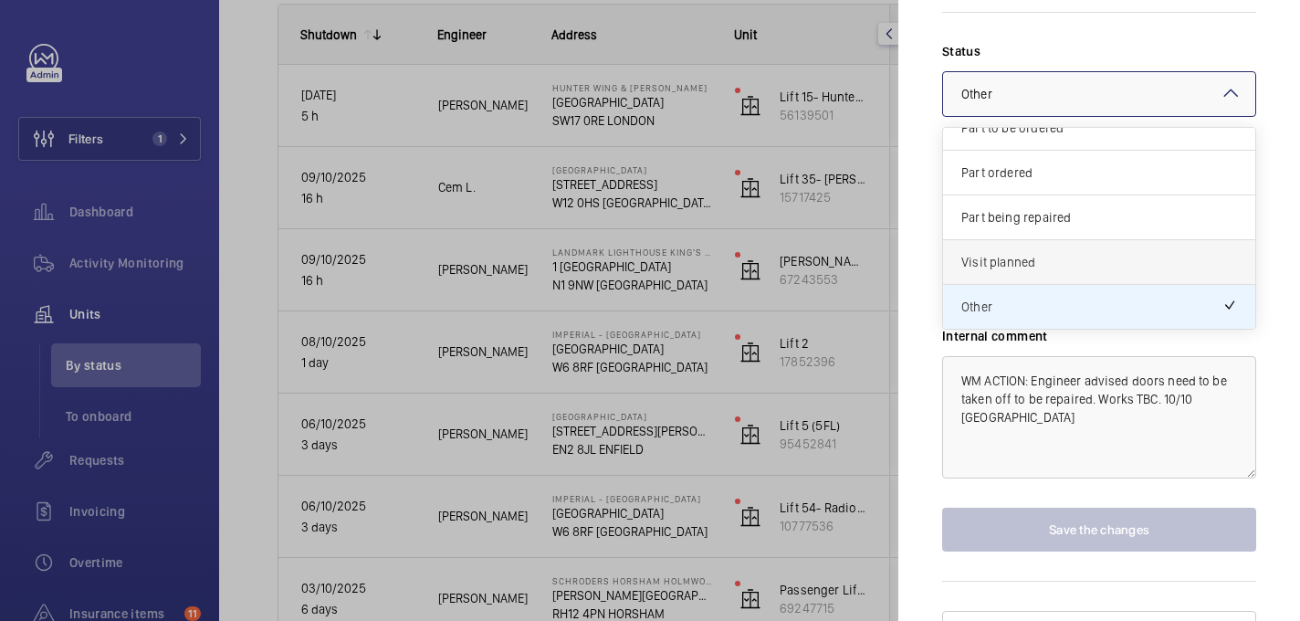
click at [1016, 253] on span "Visit planned" at bounding box center [1100, 262] width 276 height 18
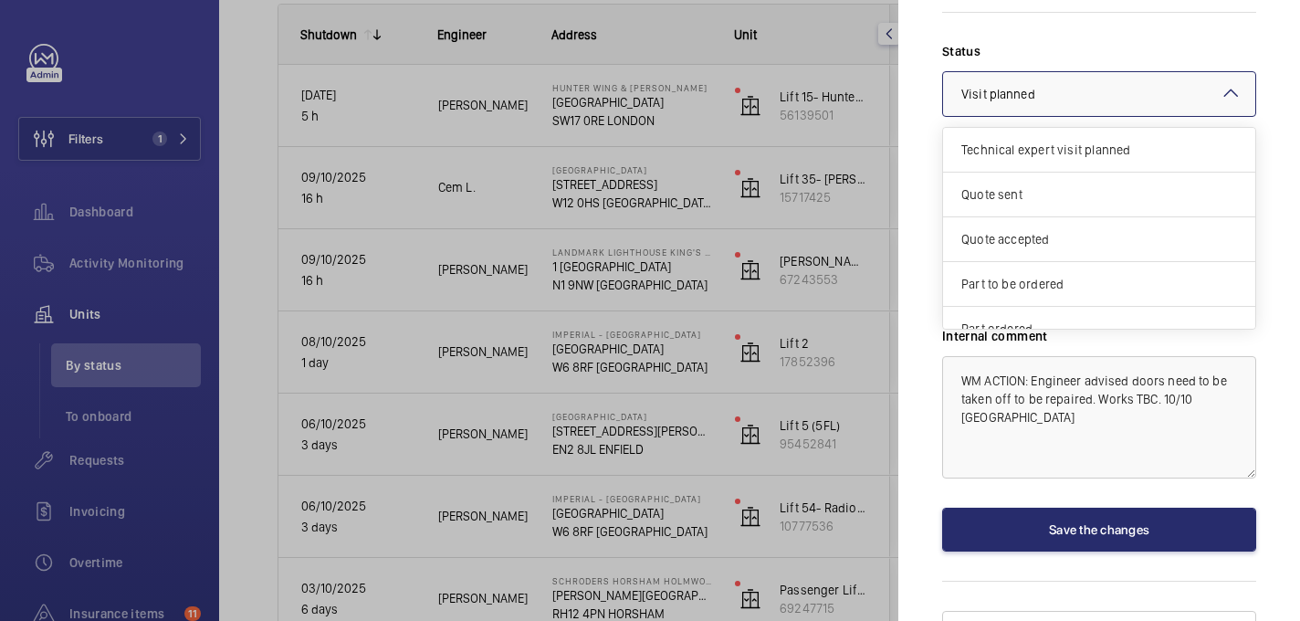
click at [1017, 87] on span "Visit planned" at bounding box center [999, 94] width 74 height 15
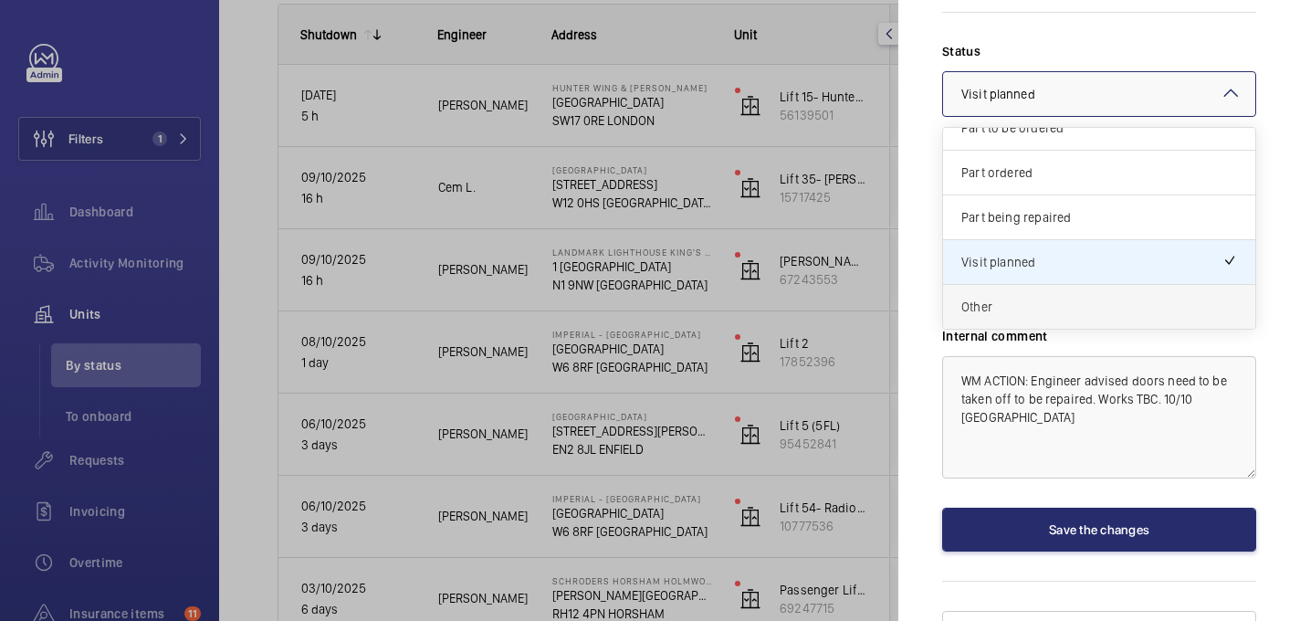
click at [1004, 298] on span "Other" at bounding box center [1100, 307] width 276 height 18
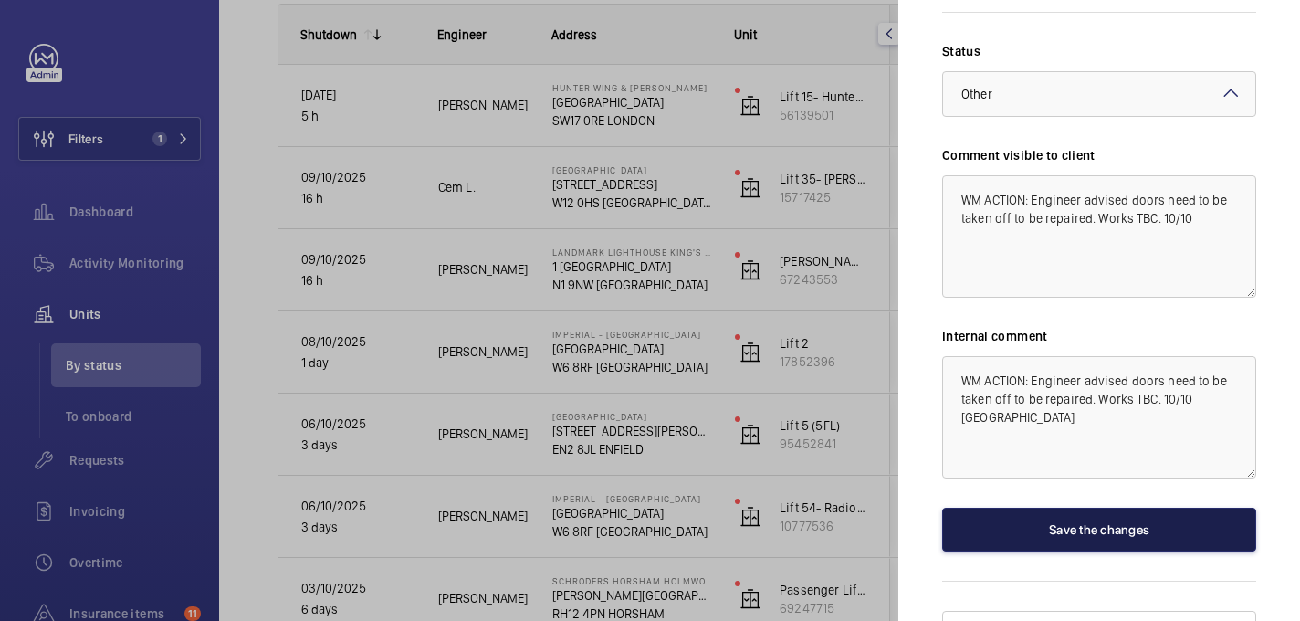
click at [1044, 508] on button "Save the changes" at bounding box center [1099, 530] width 314 height 44
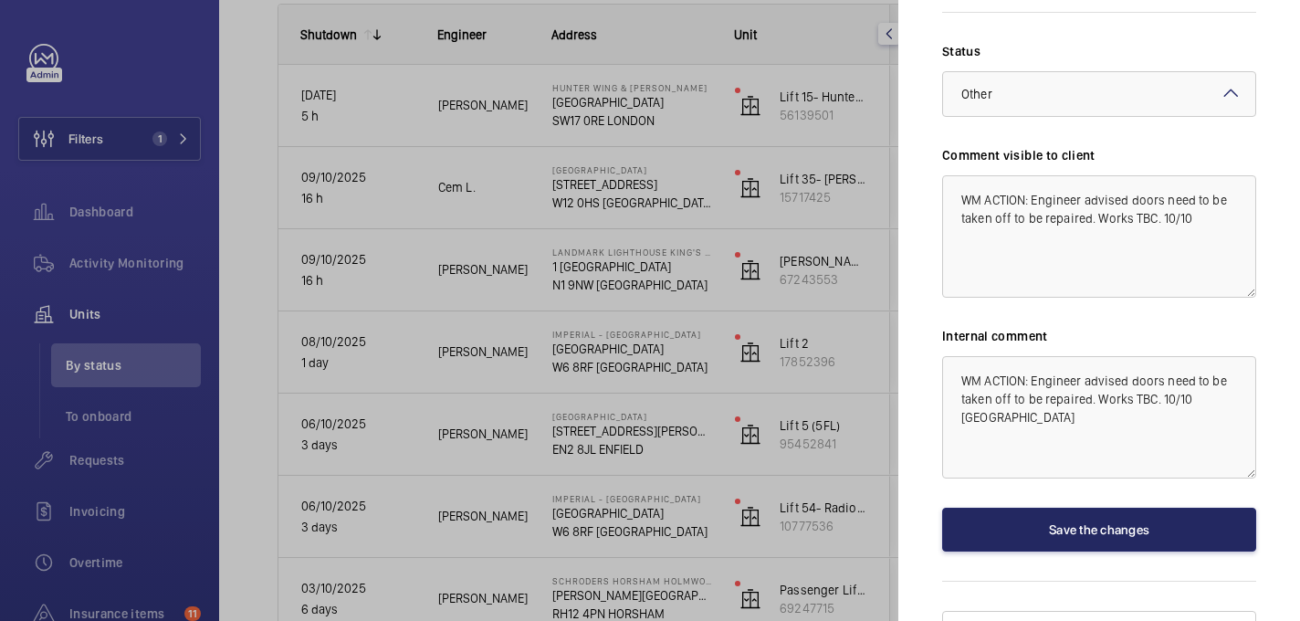
scroll to position [0, 0]
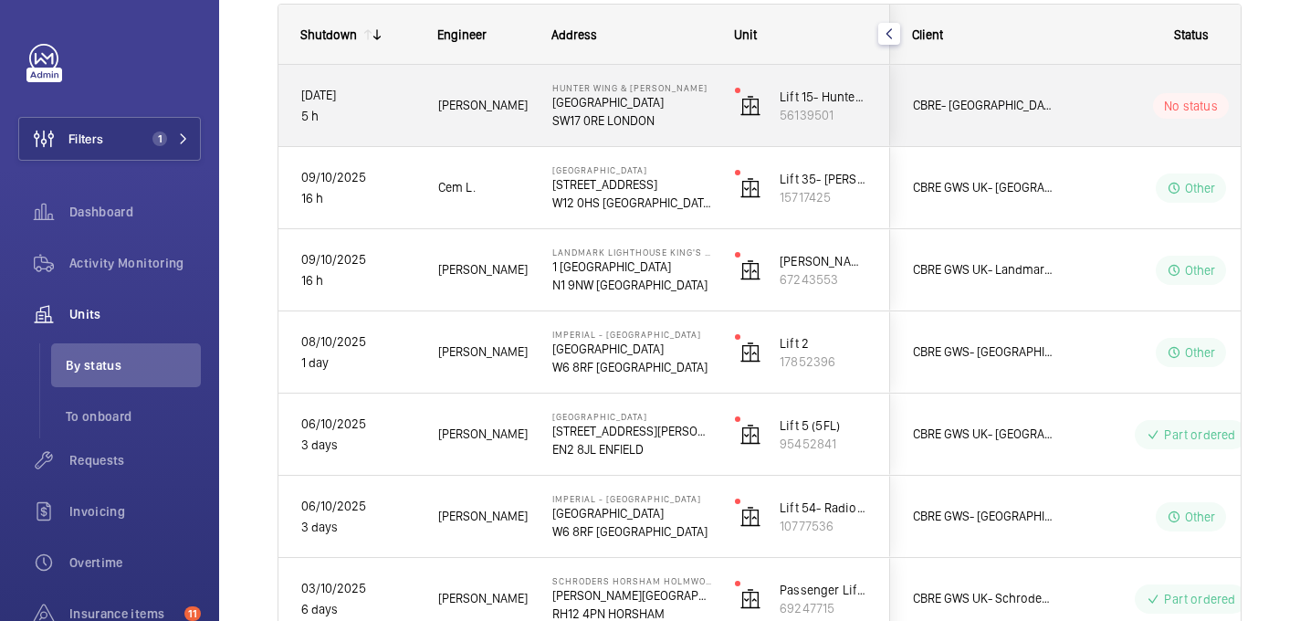
click at [1094, 76] on div "No status" at bounding box center [1180, 106] width 249 height 62
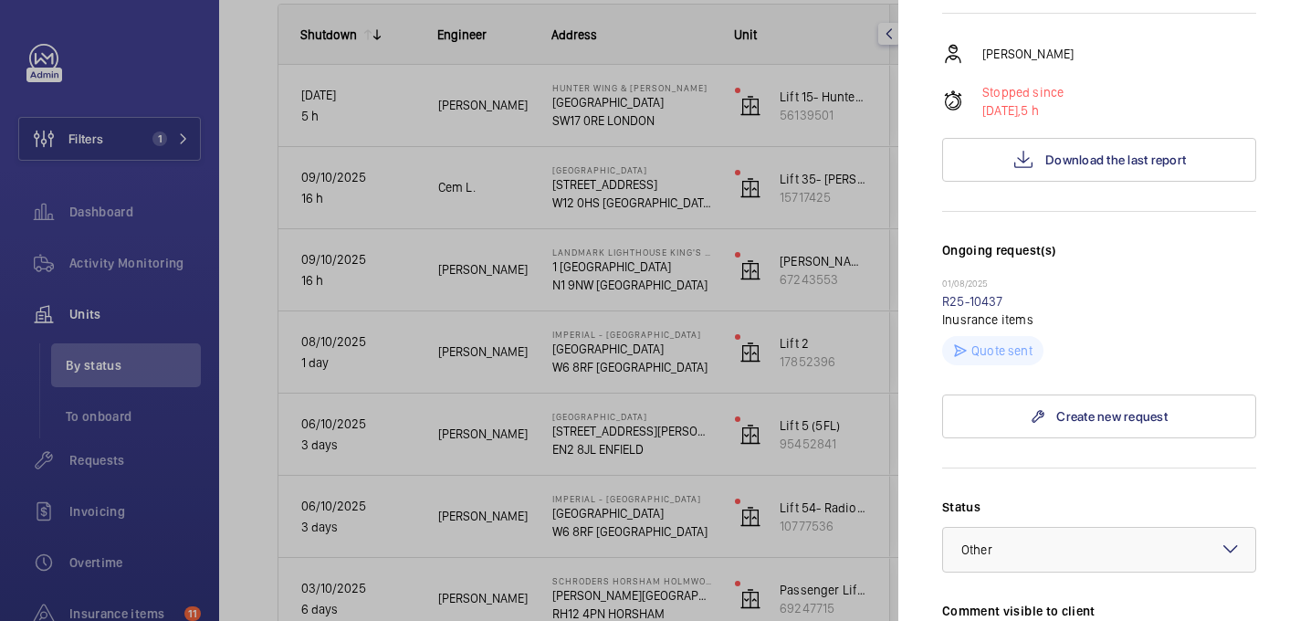
scroll to position [281, 0]
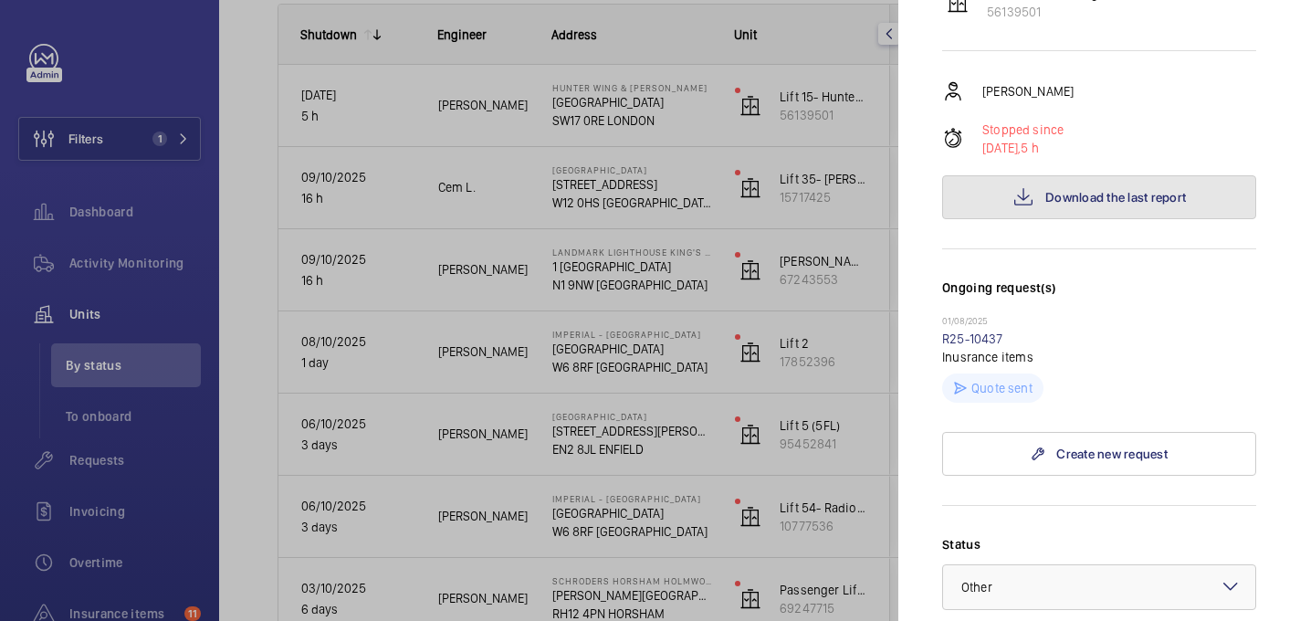
click at [1026, 186] on mat-icon at bounding box center [1024, 197] width 22 height 22
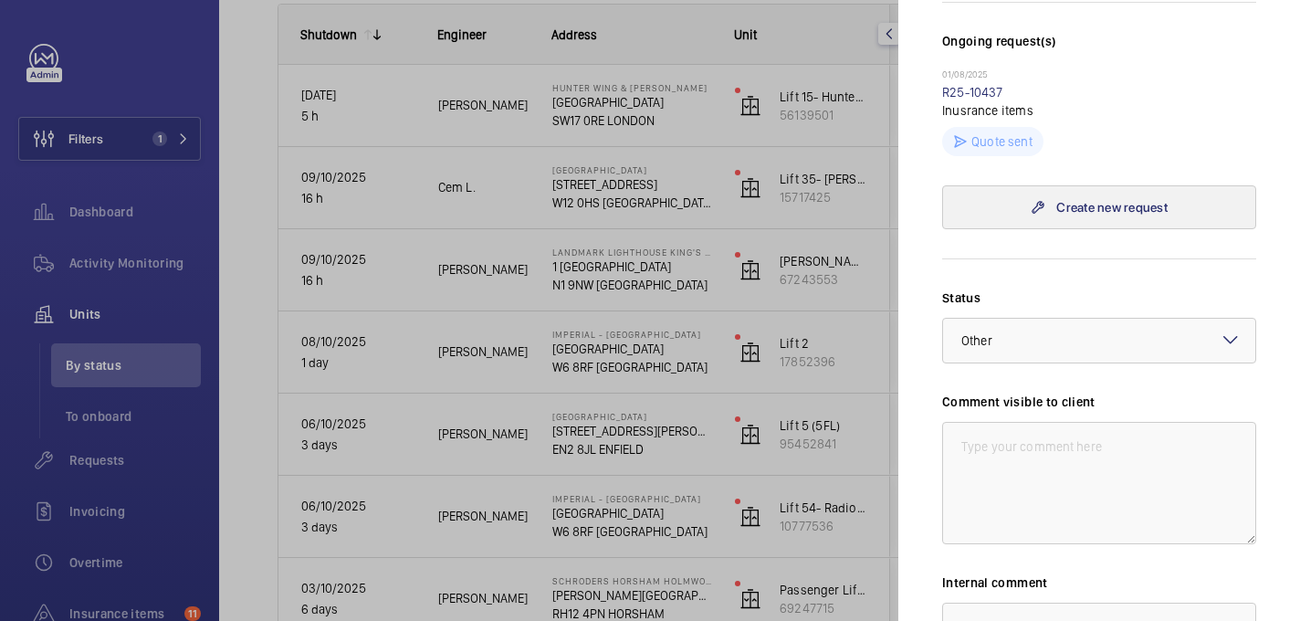
scroll to position [652, 0]
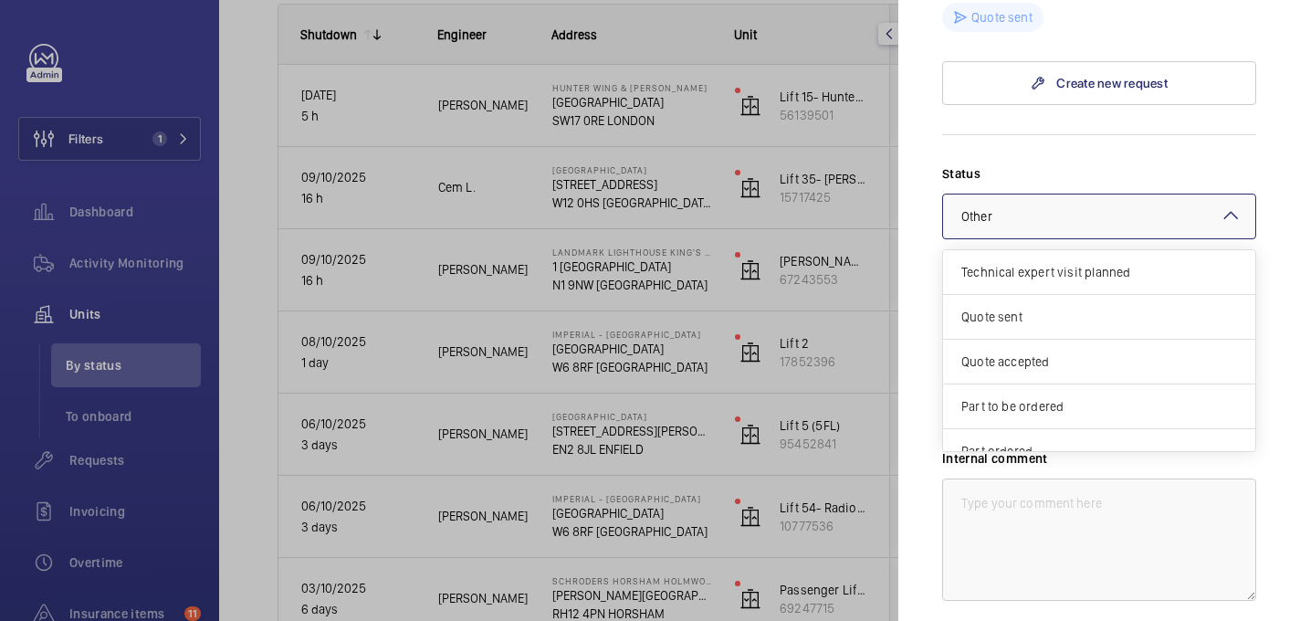
click at [1028, 195] on div at bounding box center [1099, 217] width 312 height 44
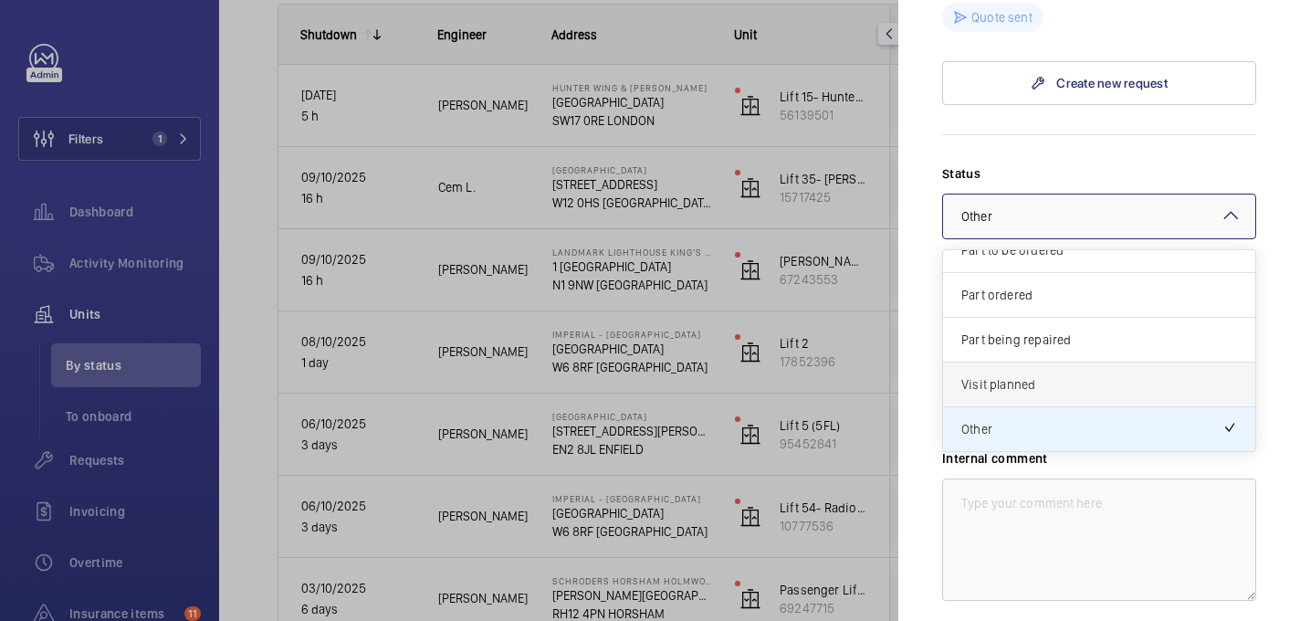
scroll to position [774, 0]
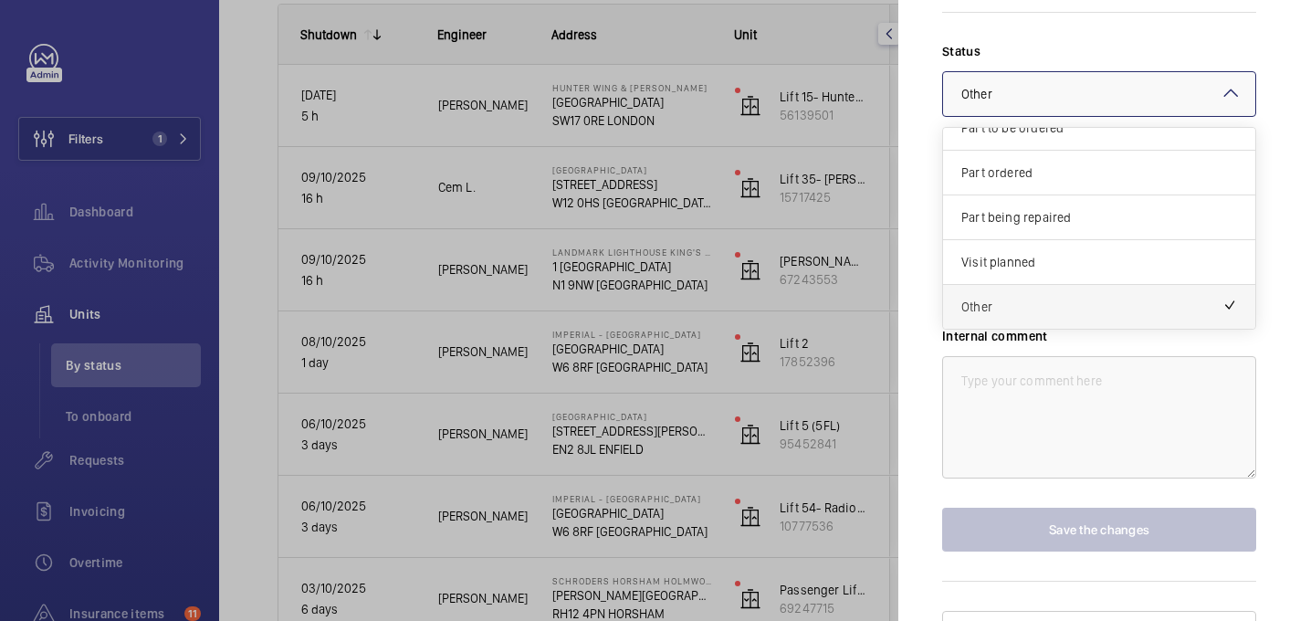
click at [1004, 298] on span "Other" at bounding box center [1092, 307] width 261 height 18
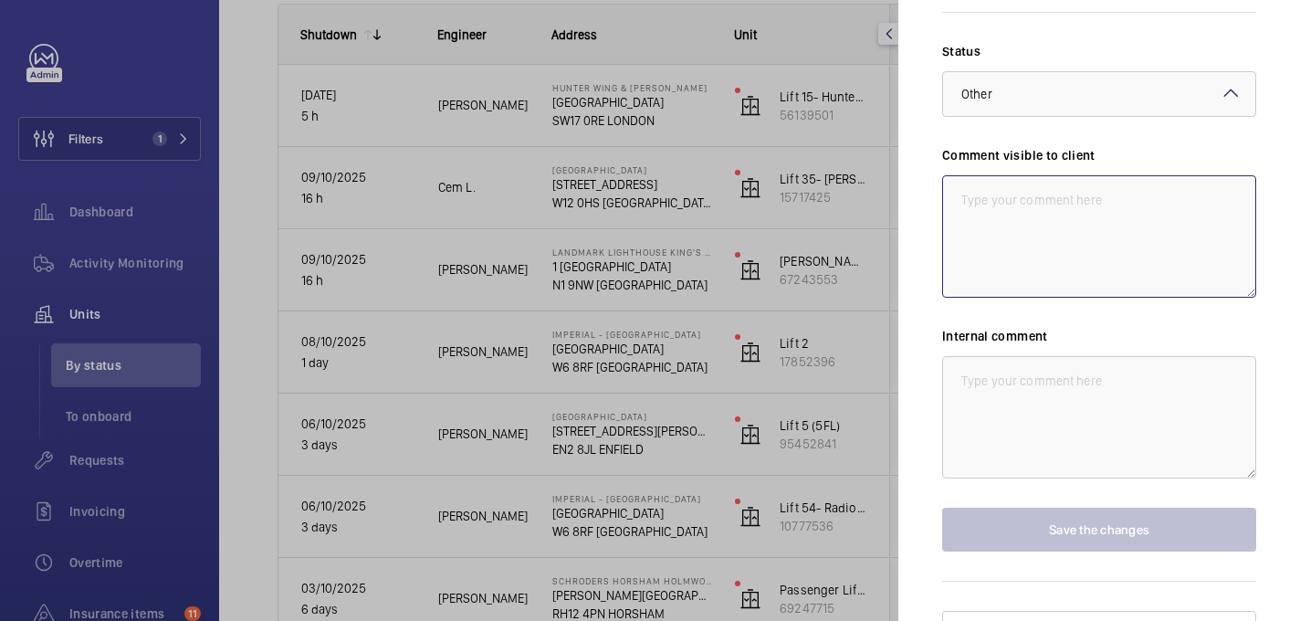
click at [1003, 209] on textarea at bounding box center [1099, 236] width 314 height 122
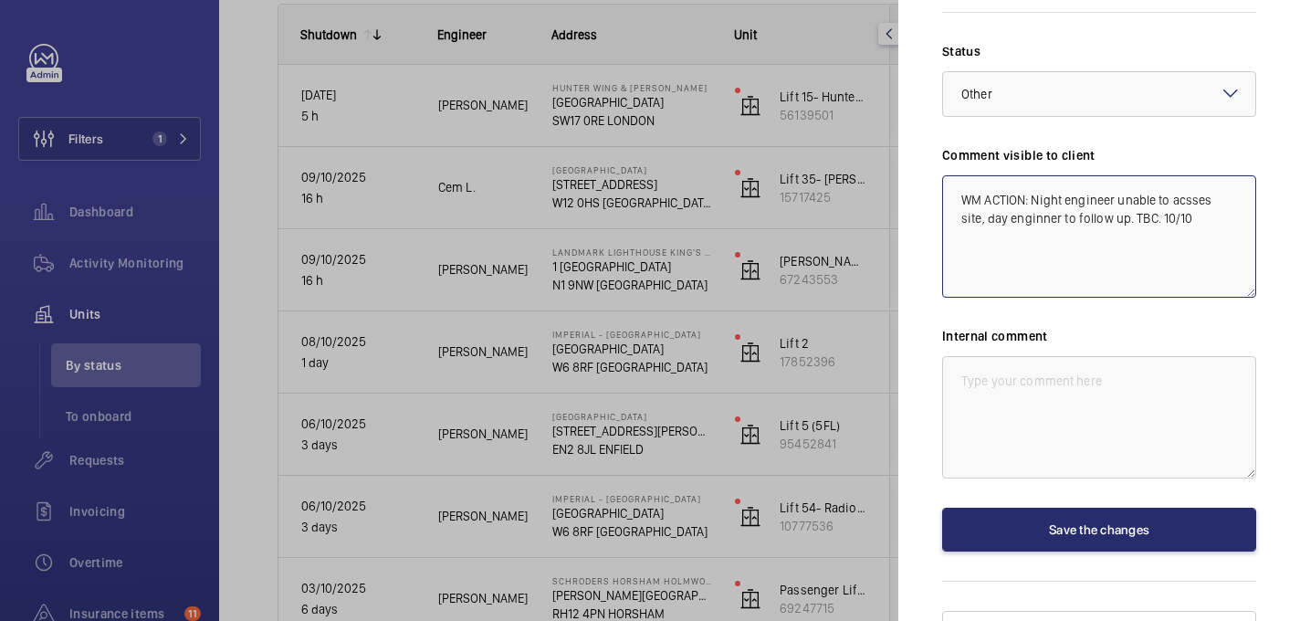
click at [1021, 189] on textarea "WM ACTION: Night engineer unable to acsses site, day enginner to follow up. TBC…" at bounding box center [1099, 236] width 314 height 122
click at [1215, 175] on textarea "WM ACTION: Night engineer unable to acsses site, day engineer to follow up. TBC…" at bounding box center [1099, 236] width 314 height 122
paste textarea "accses"
paste textarea "access"
drag, startPoint x: 1189, startPoint y: 188, endPoint x: 907, endPoint y: 144, distance: 285.6
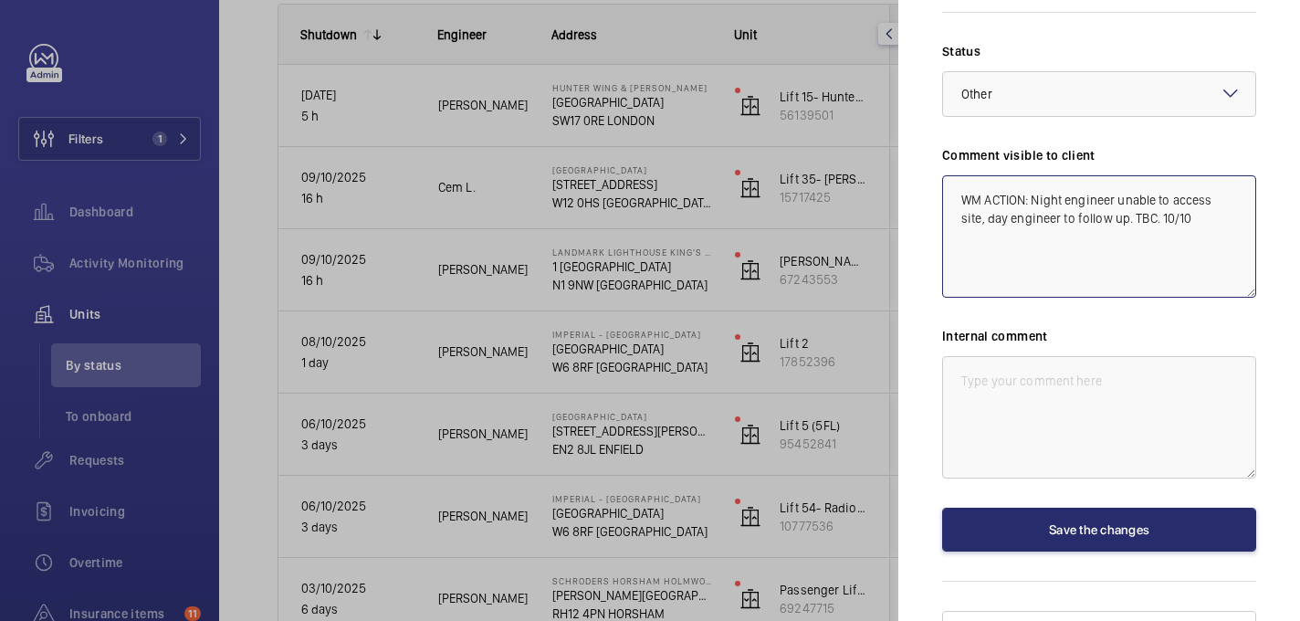
click at [907, 144] on mat-sidenav "Stopped unit Hunter Wing & Jenner Wing St George's Hospital SW17 0RE LONDON CBR…" at bounding box center [1100, 310] width 402 height 621
type textarea "WM ACTION: Night engineer unable to access site, day engineer to follow up. TBC…"
click at [1053, 360] on textarea at bounding box center [1099, 417] width 314 height 122
paste textarea "WM ACTION: Night engineer unable to access site, day engineer to follow up. TBC…"
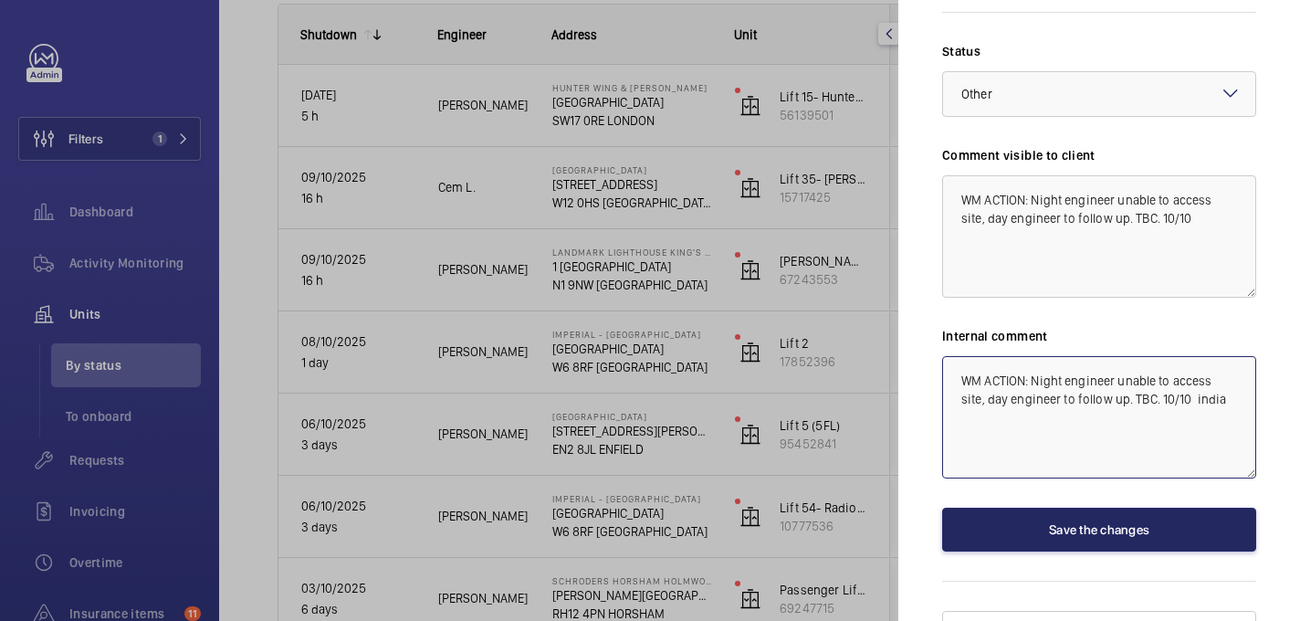
type textarea "WM ACTION: Night engineer unable to access site, day engineer to follow up. TBC…"
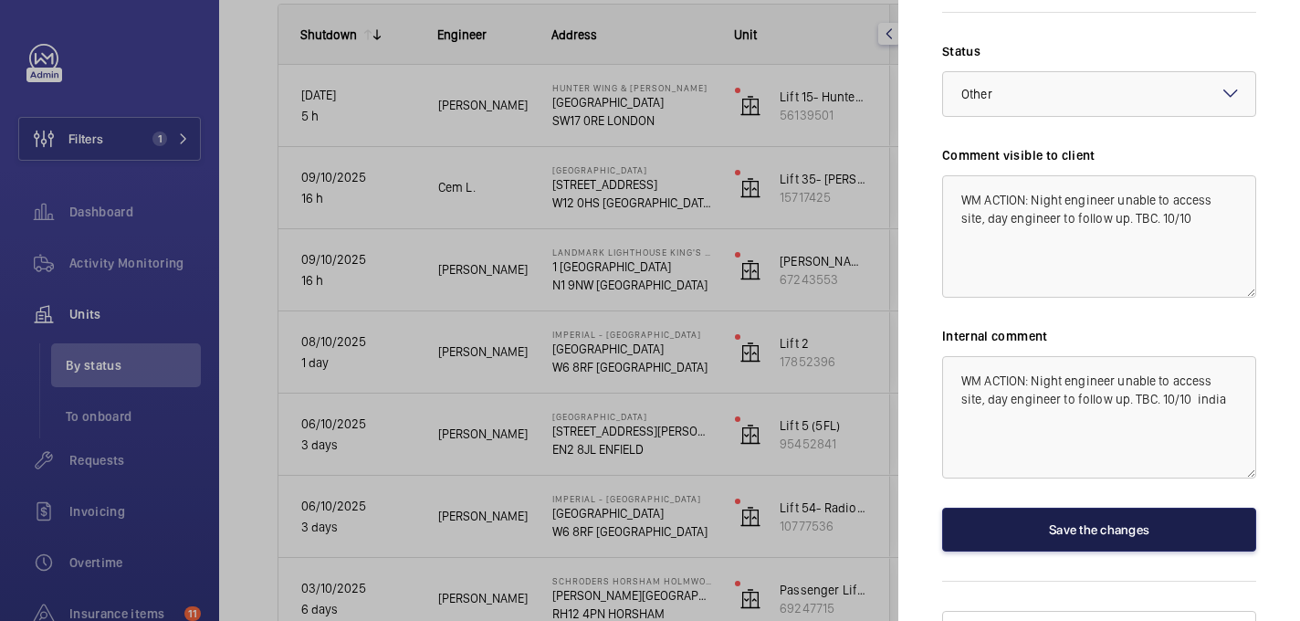
click at [1078, 508] on button "Save the changes" at bounding box center [1099, 530] width 314 height 44
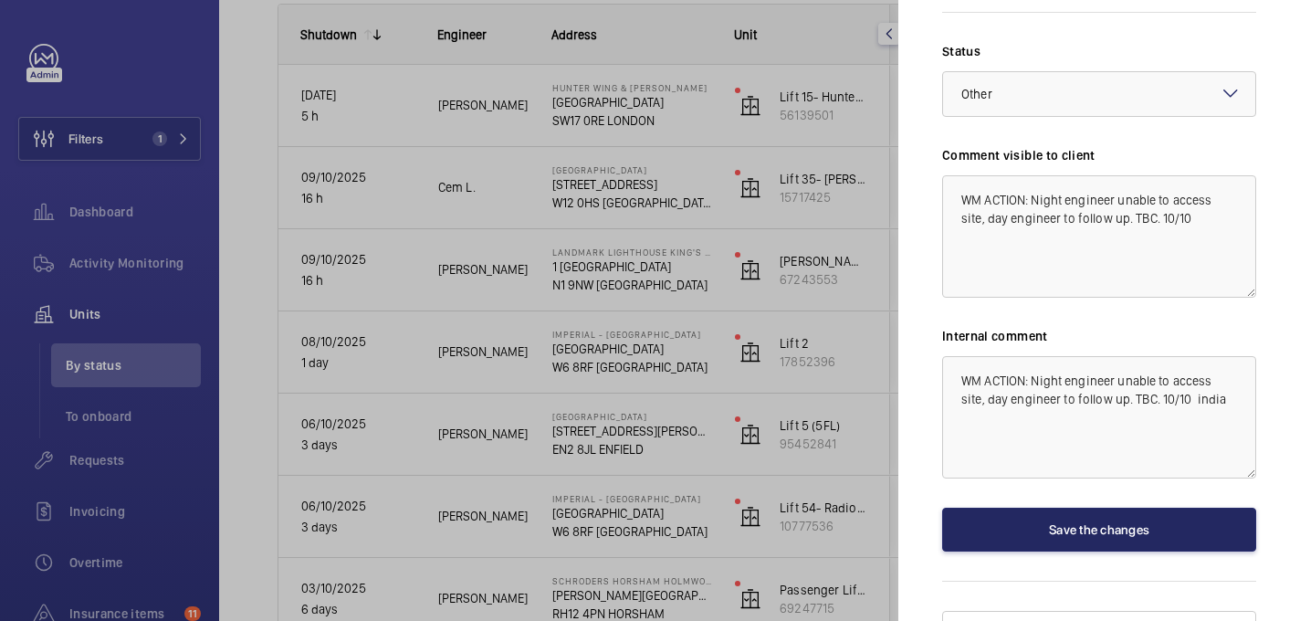
scroll to position [0, 0]
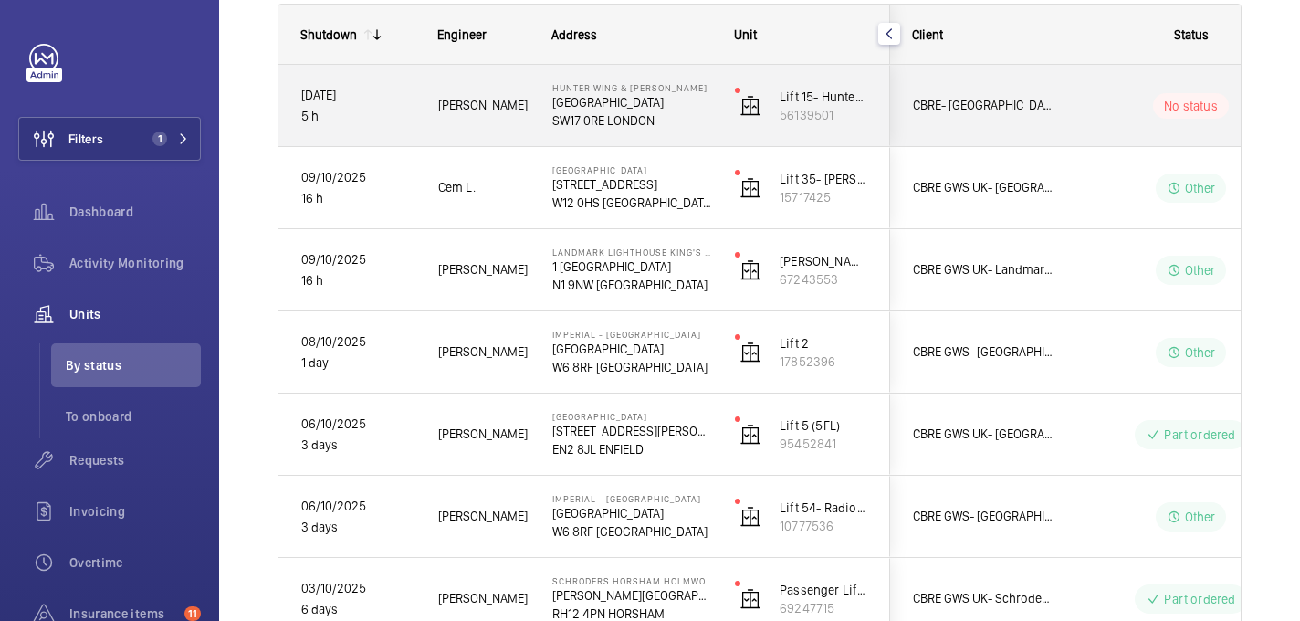
click at [694, 127] on p "SW17 0RE LONDON" at bounding box center [631, 120] width 159 height 18
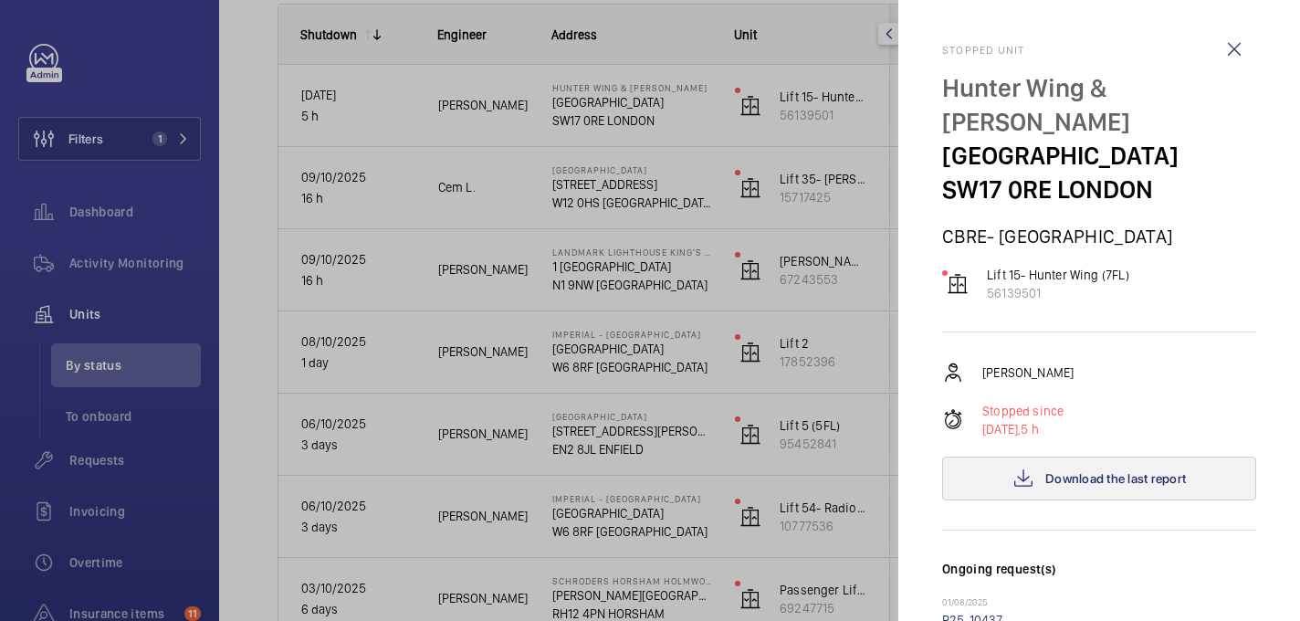
scroll to position [718, 0]
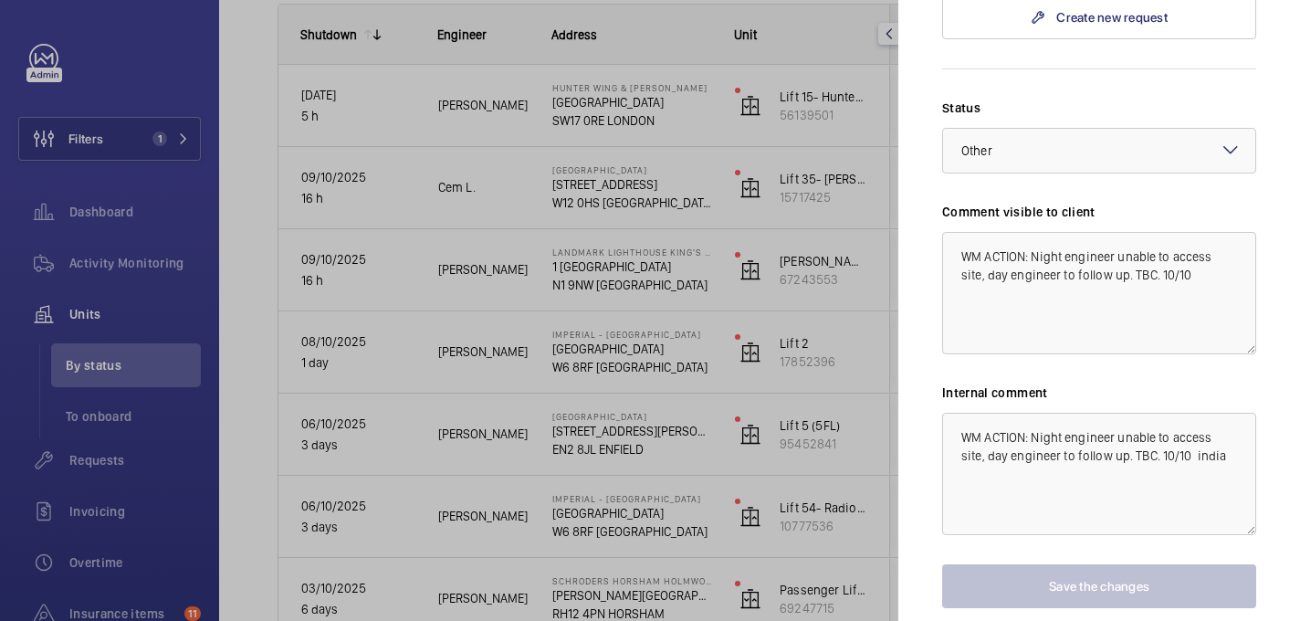
click at [1009, 99] on label "Status" at bounding box center [1099, 108] width 314 height 18
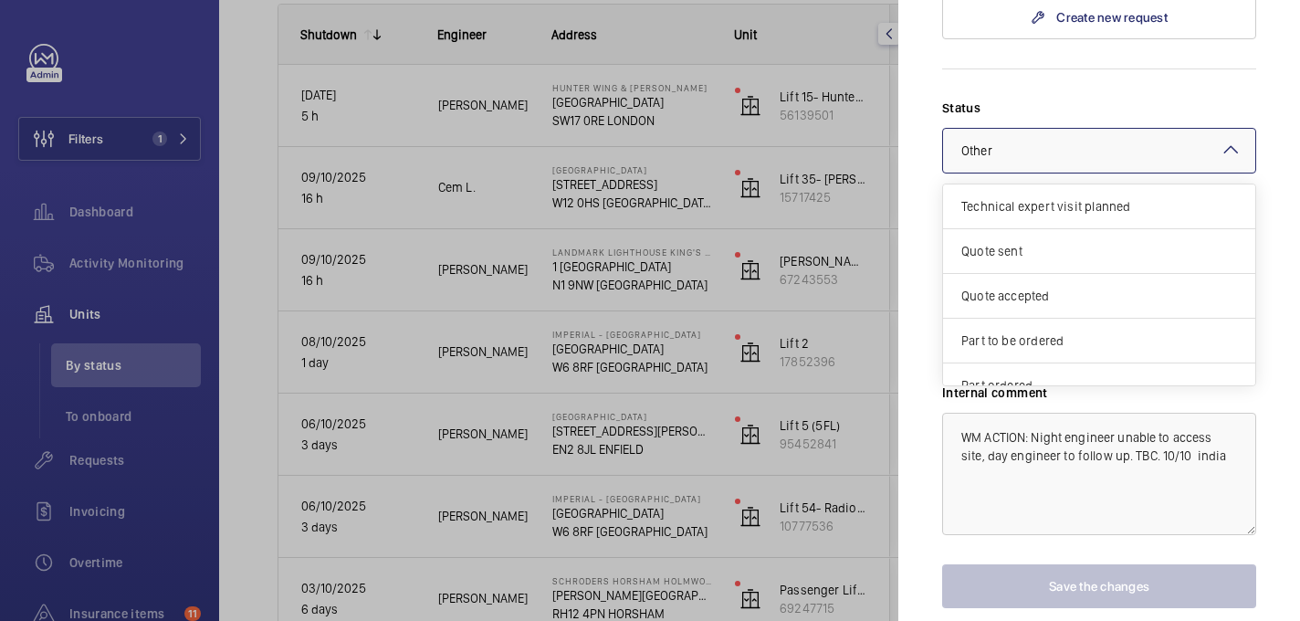
click at [1009, 129] on div at bounding box center [1099, 151] width 312 height 44
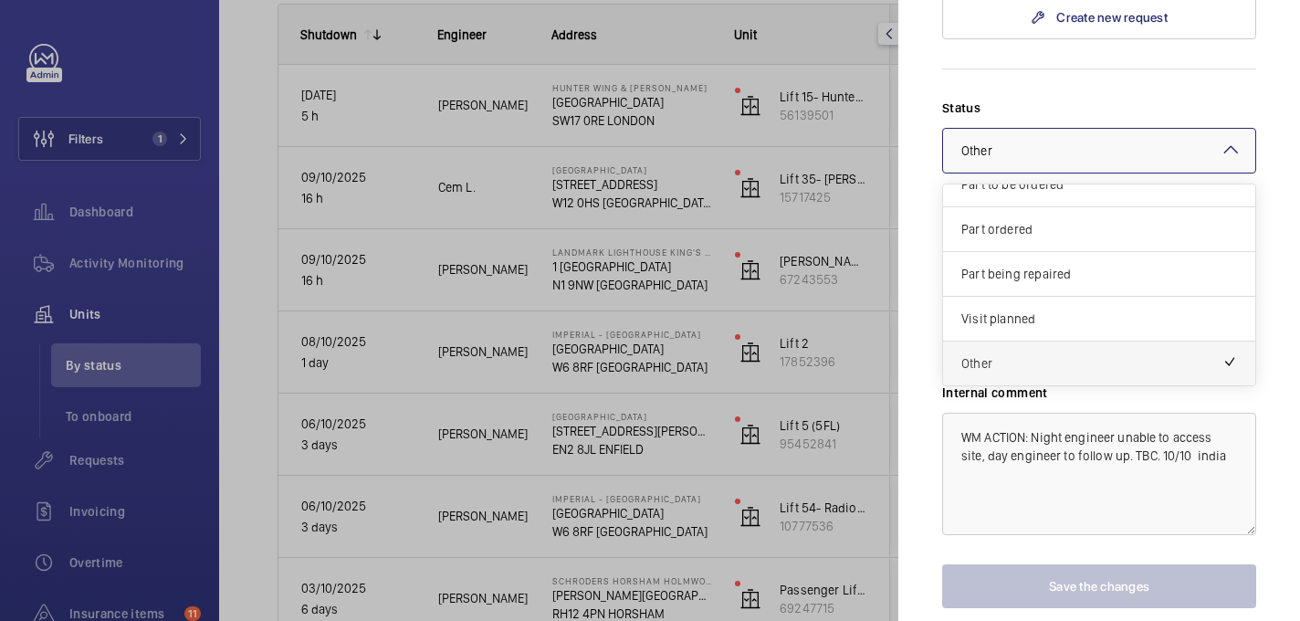
click at [1011, 342] on div "Other" at bounding box center [1099, 364] width 312 height 44
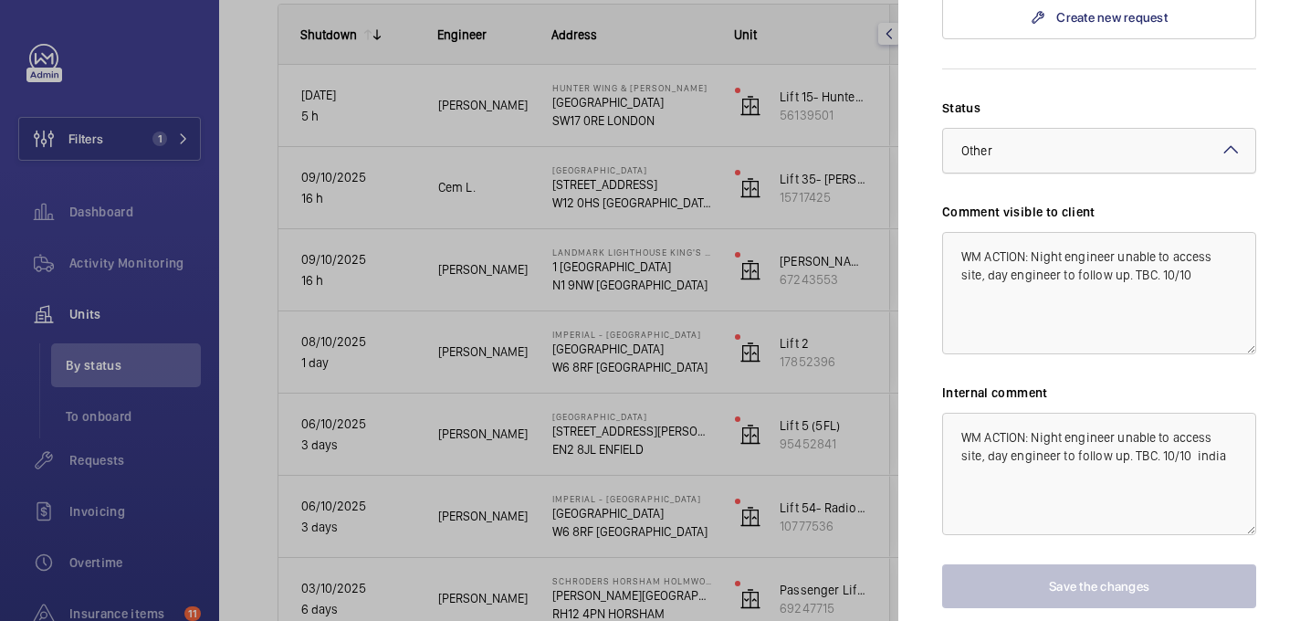
click at [1015, 142] on div "× Other" at bounding box center [1000, 151] width 77 height 18
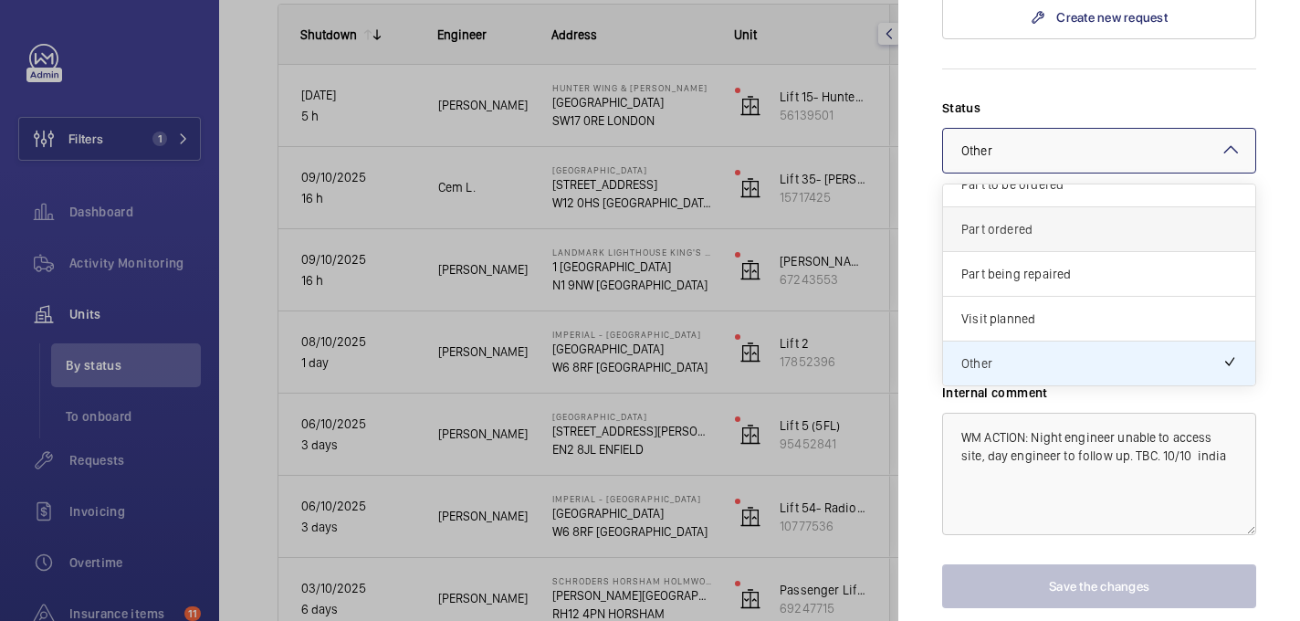
click at [1017, 220] on span "Part ordered" at bounding box center [1100, 229] width 276 height 18
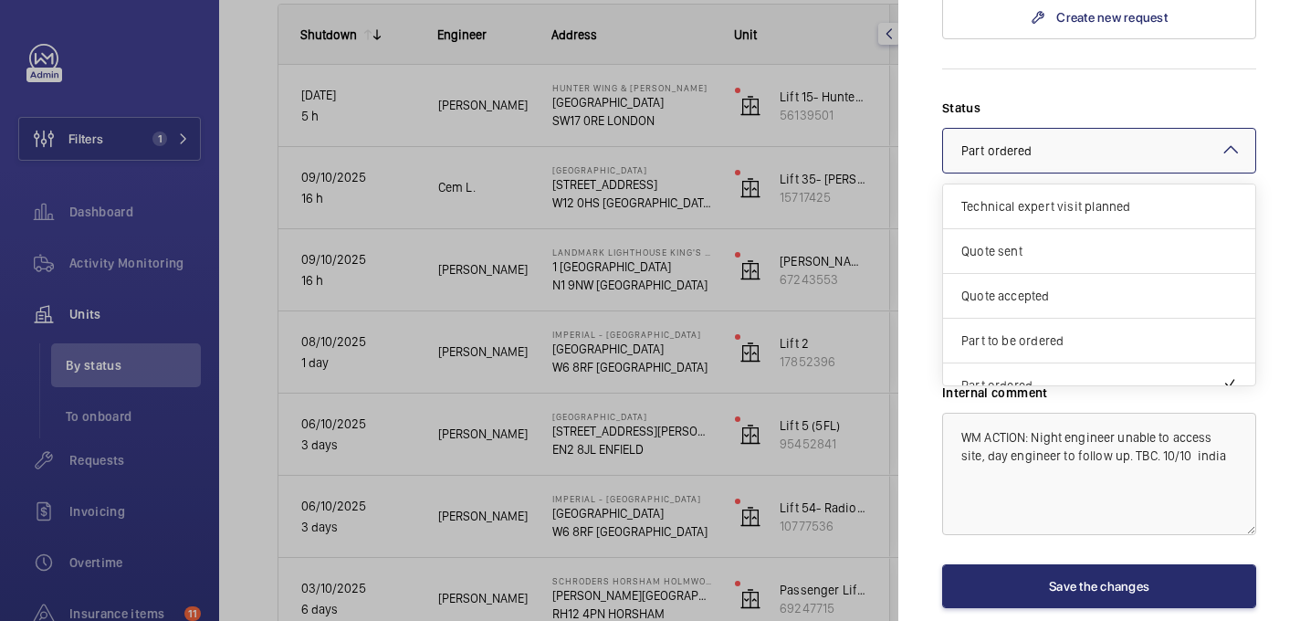
click at [1016, 129] on div at bounding box center [1099, 151] width 312 height 44
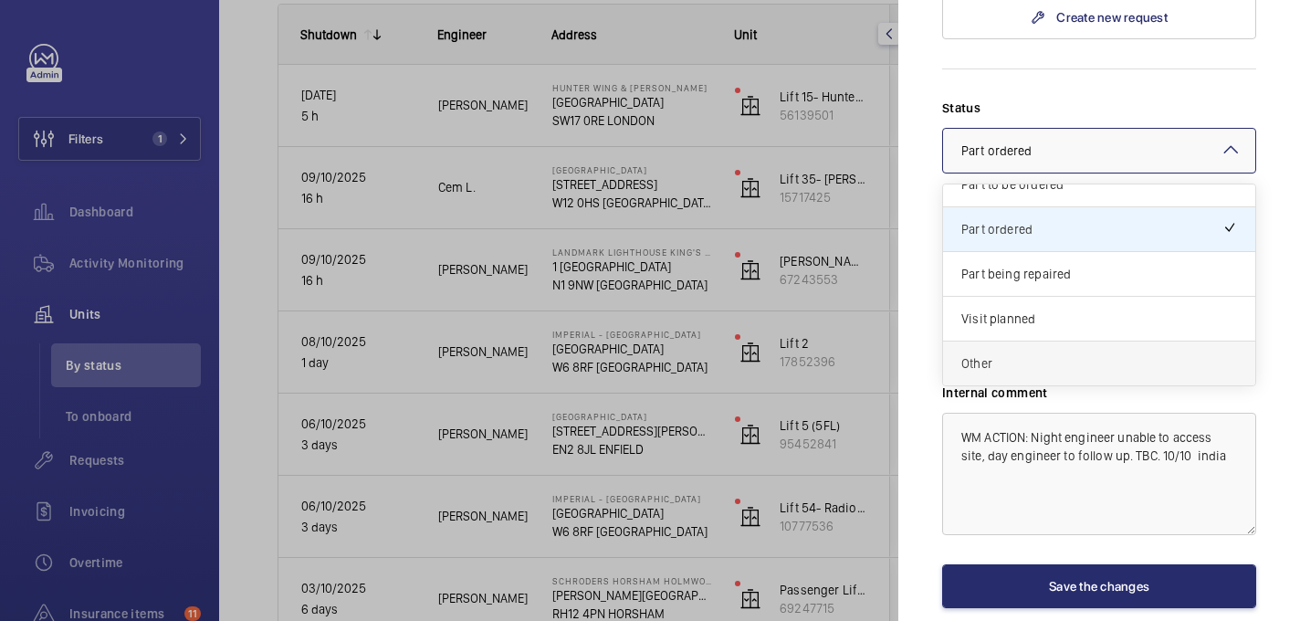
scroll to position [774, 0]
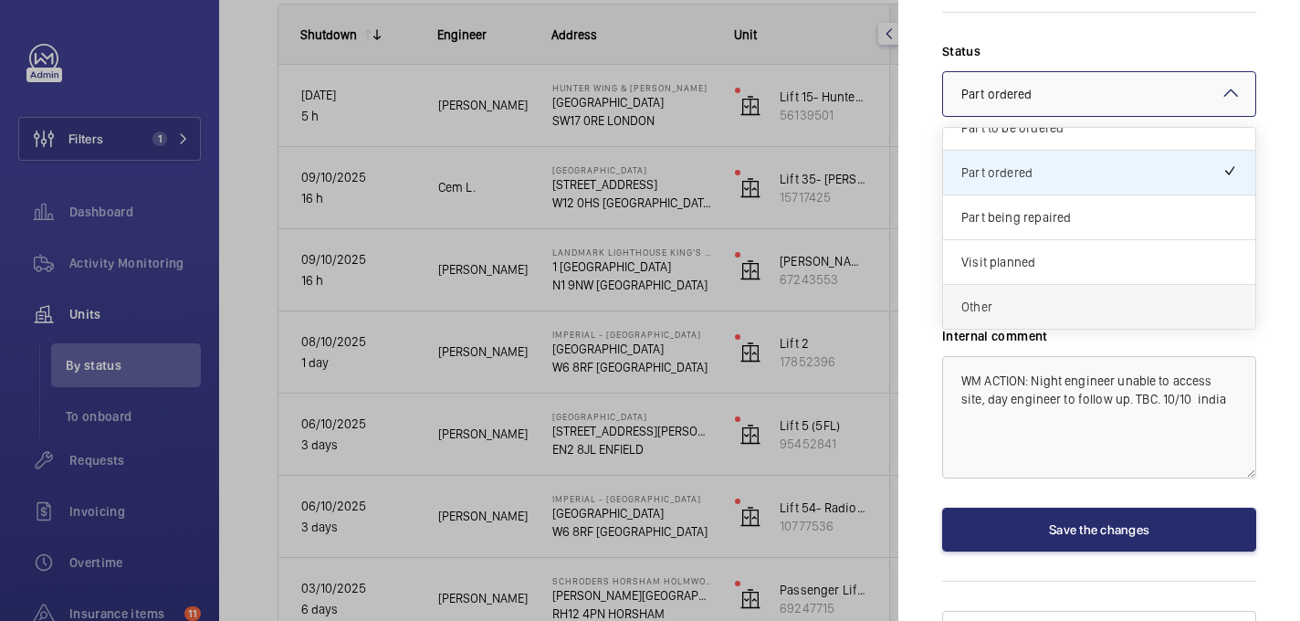
click at [1001, 285] on div "Other" at bounding box center [1099, 307] width 312 height 44
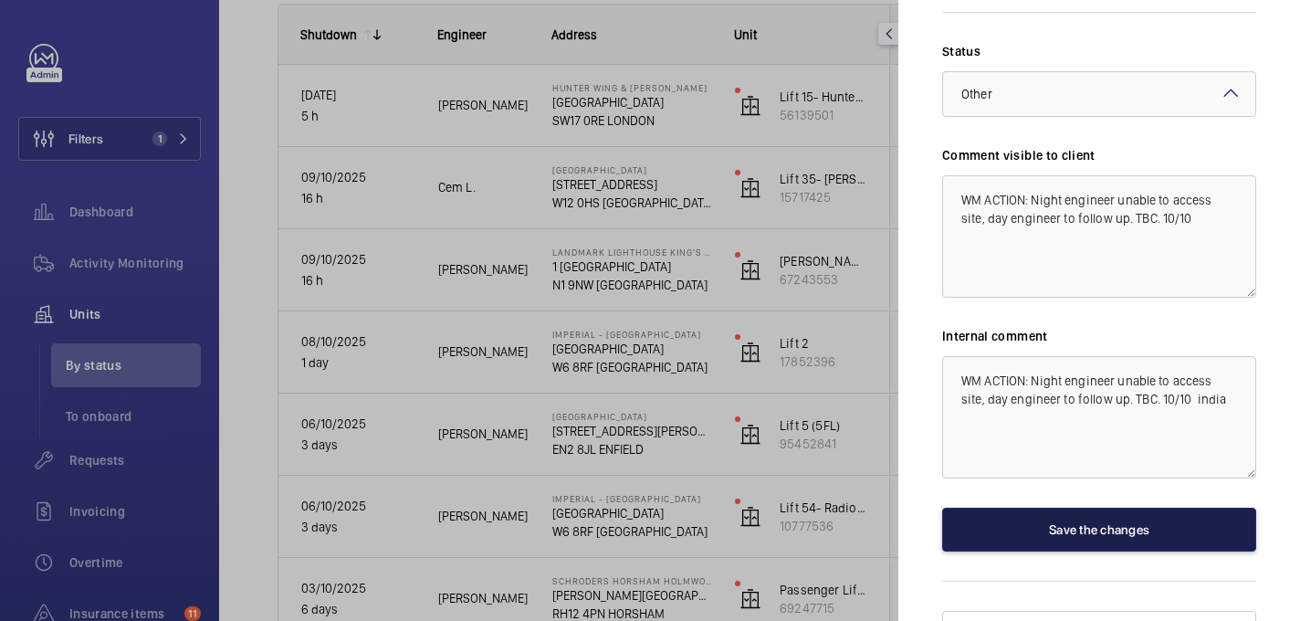
click at [1087, 508] on button "Save the changes" at bounding box center [1099, 530] width 314 height 44
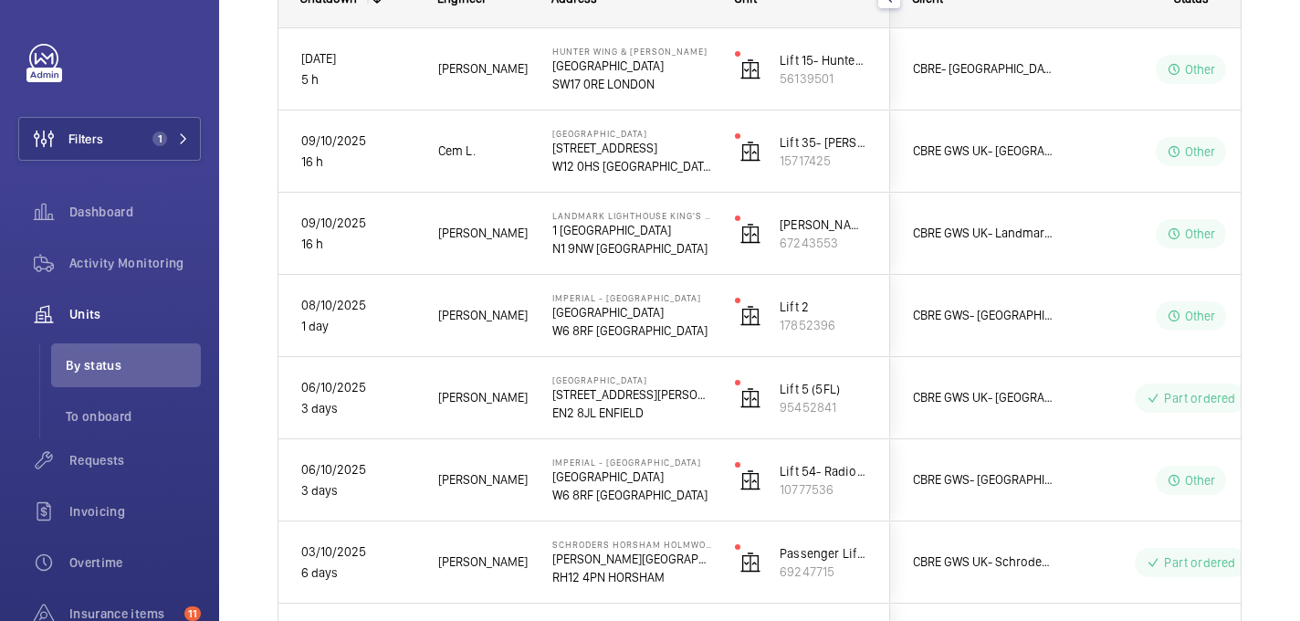
scroll to position [0, 0]
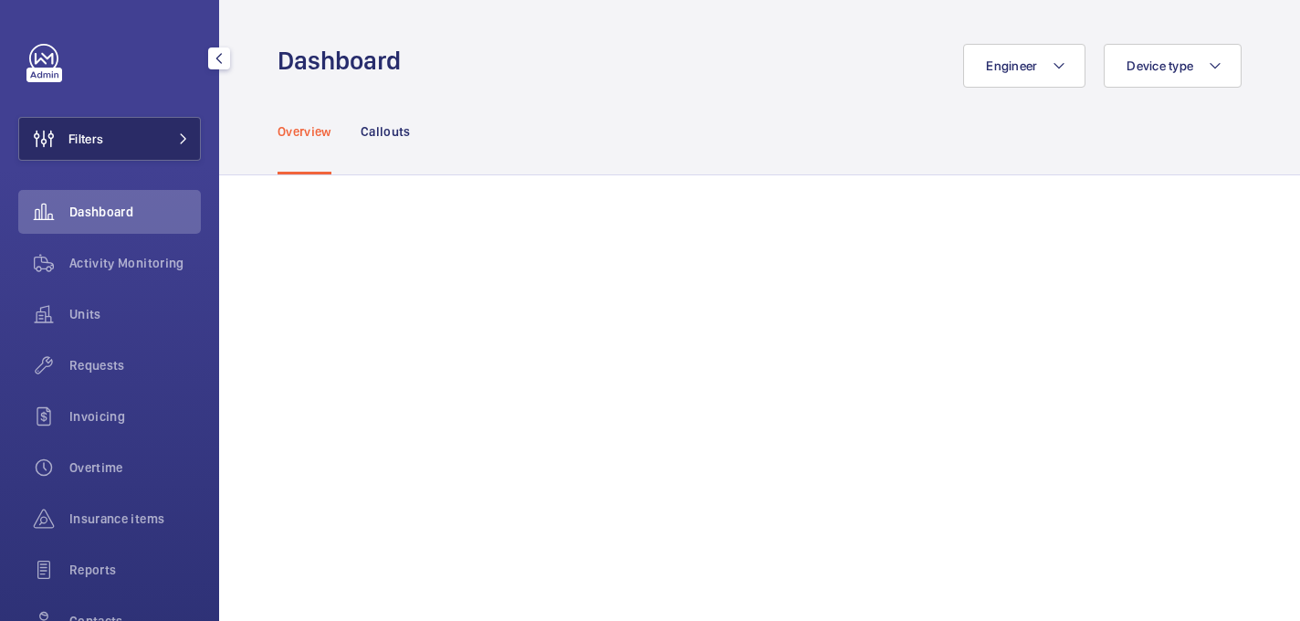
click at [155, 133] on button "Filters" at bounding box center [109, 139] width 183 height 44
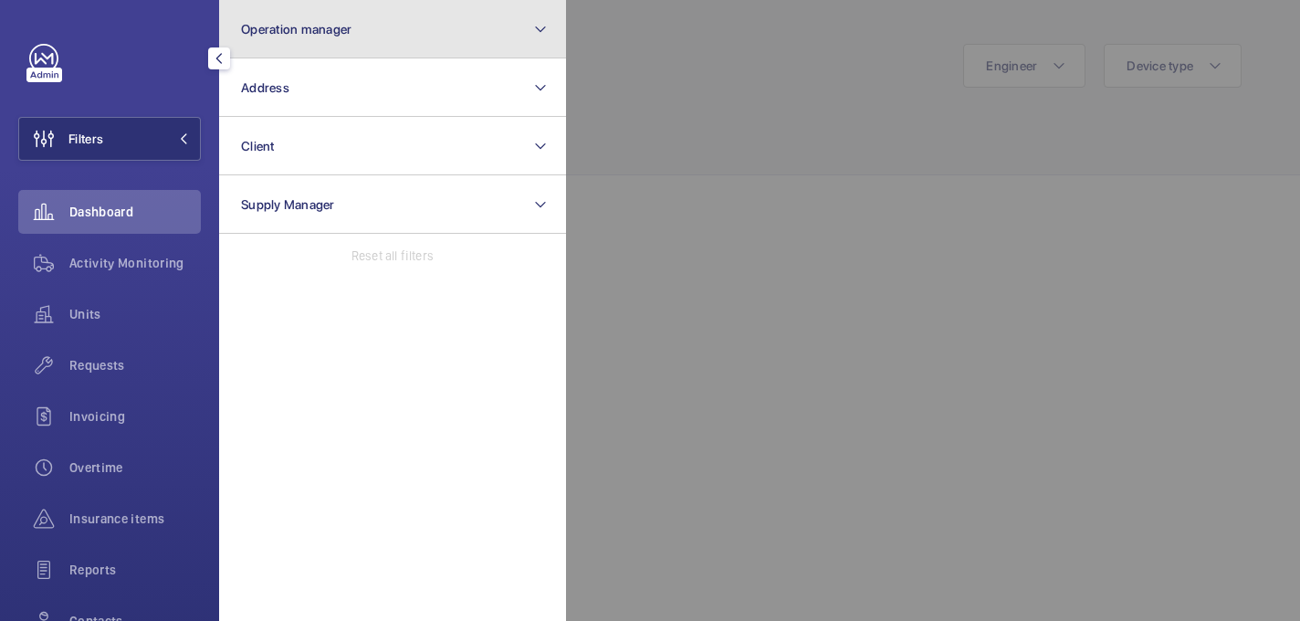
click at [355, 30] on button "Operation manager" at bounding box center [392, 29] width 347 height 58
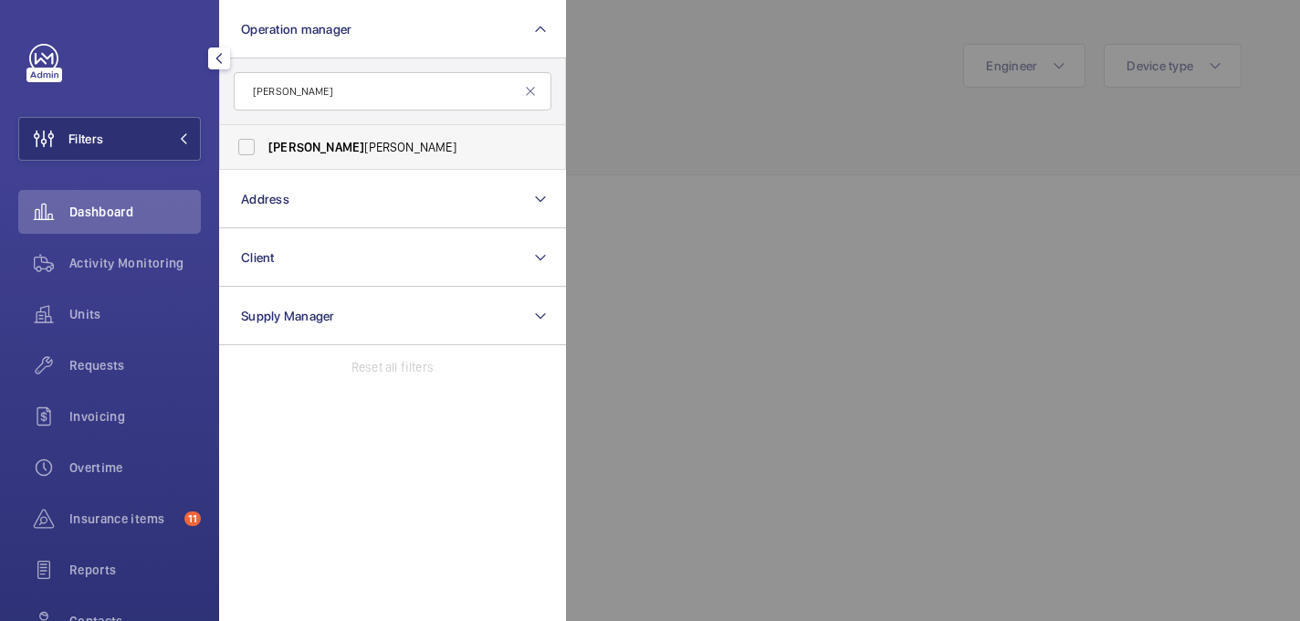
type input "alex"
click at [412, 142] on span "Alex Waterman" at bounding box center [393, 147] width 251 height 18
click at [265, 142] on input "Alex Waterman" at bounding box center [246, 147] width 37 height 37
checkbox input "true"
click at [645, 96] on div at bounding box center [1216, 310] width 1300 height 621
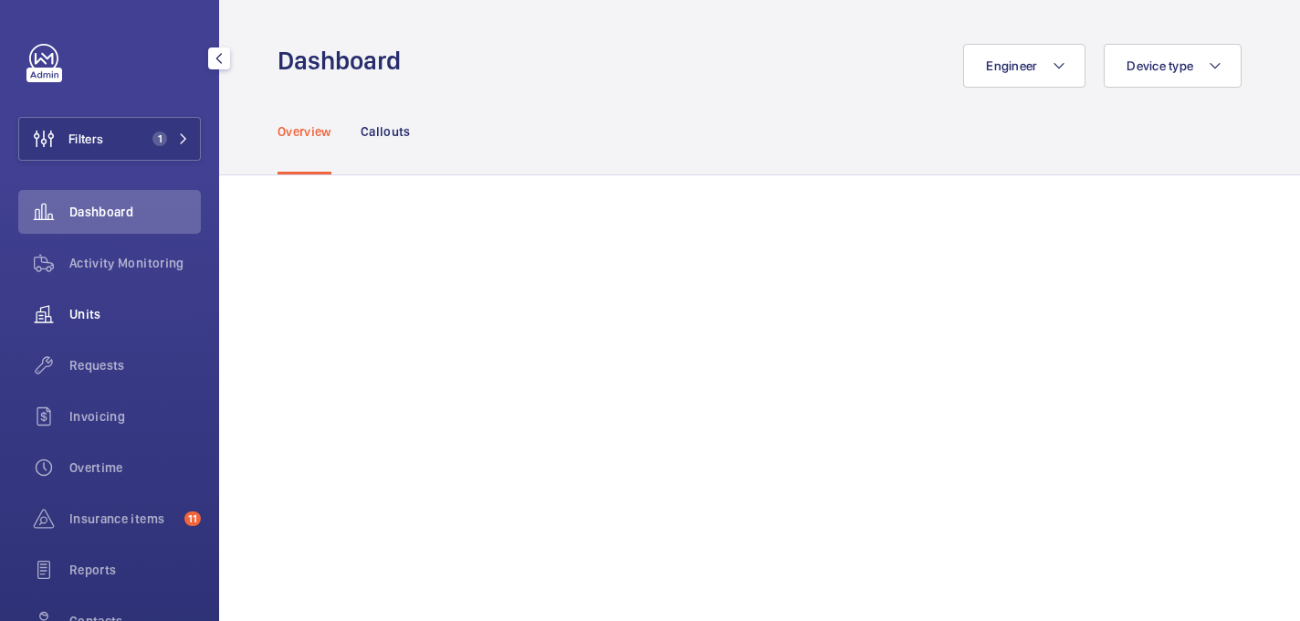
click at [126, 307] on span "Units" at bounding box center [134, 314] width 131 height 18
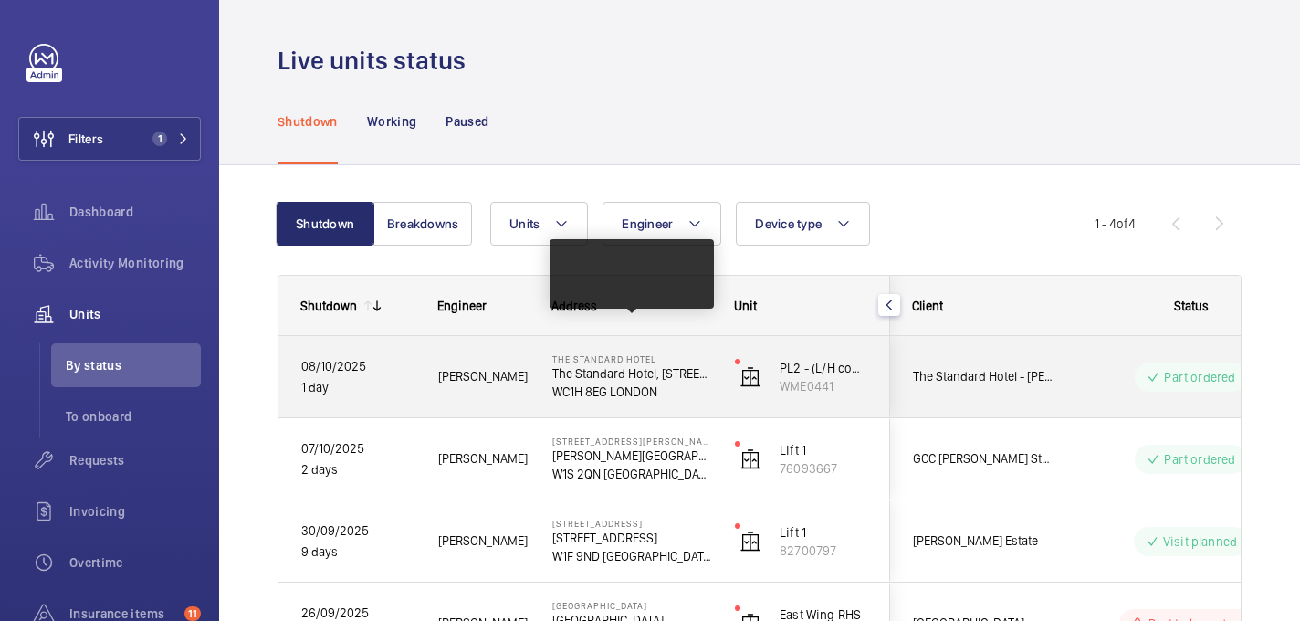
scroll to position [132, 0]
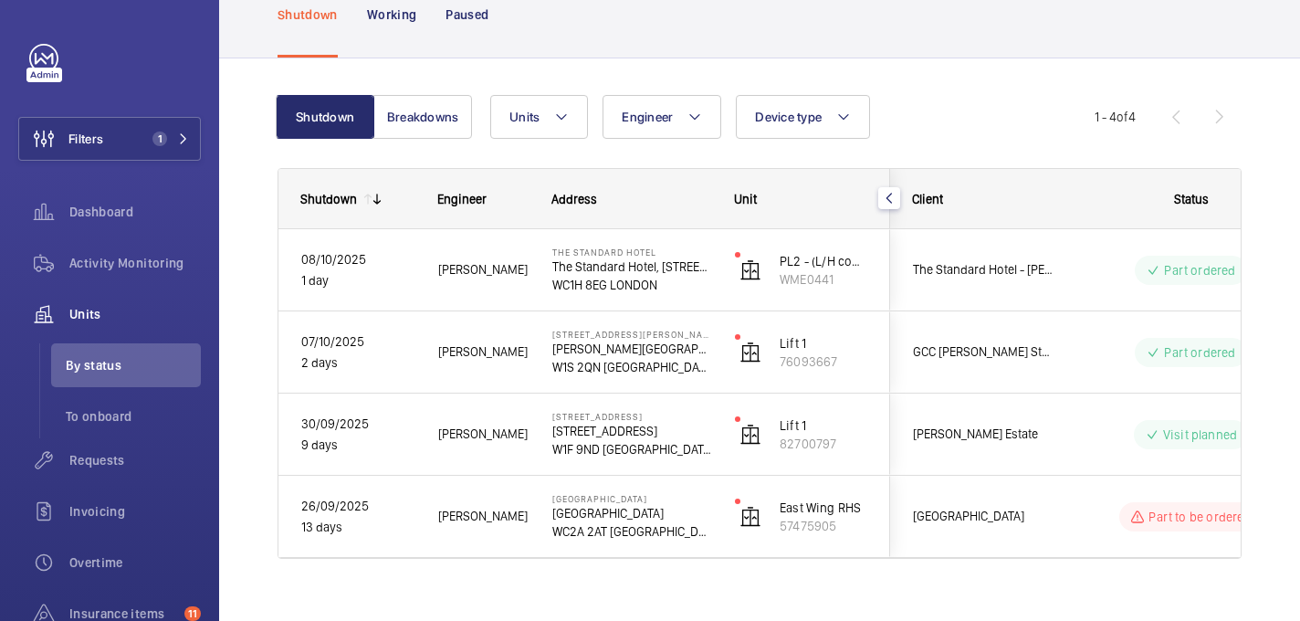
scroll to position [132, 0]
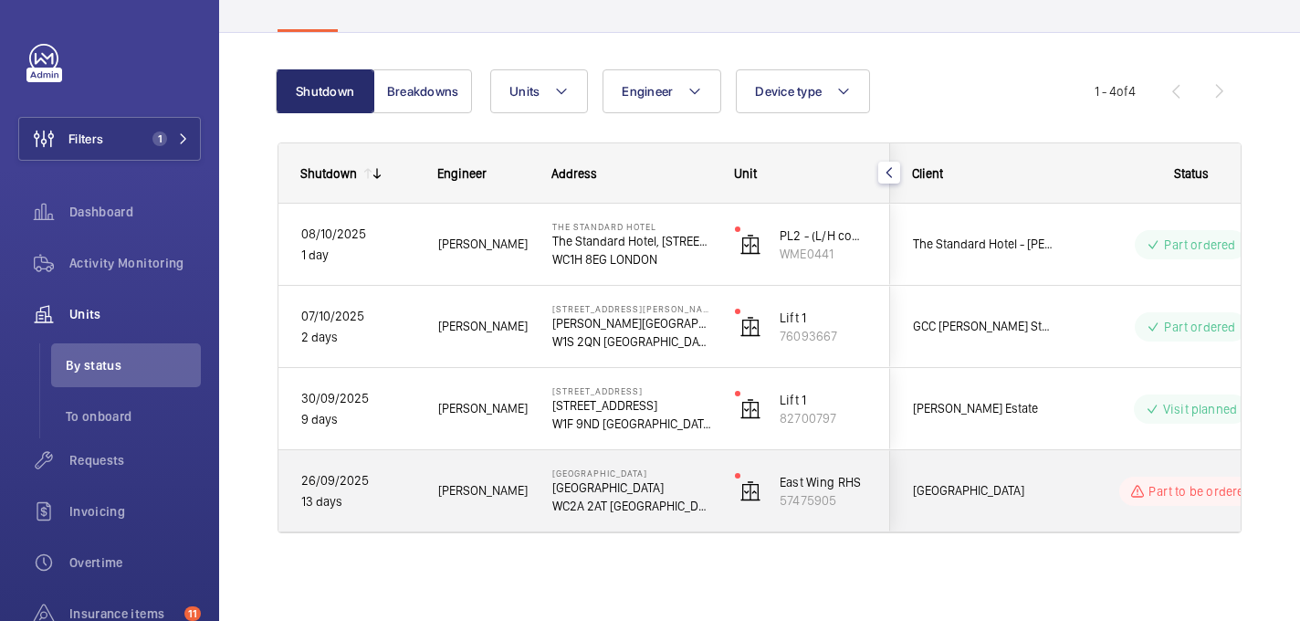
click at [478, 492] on span "Sam H." at bounding box center [483, 490] width 90 height 21
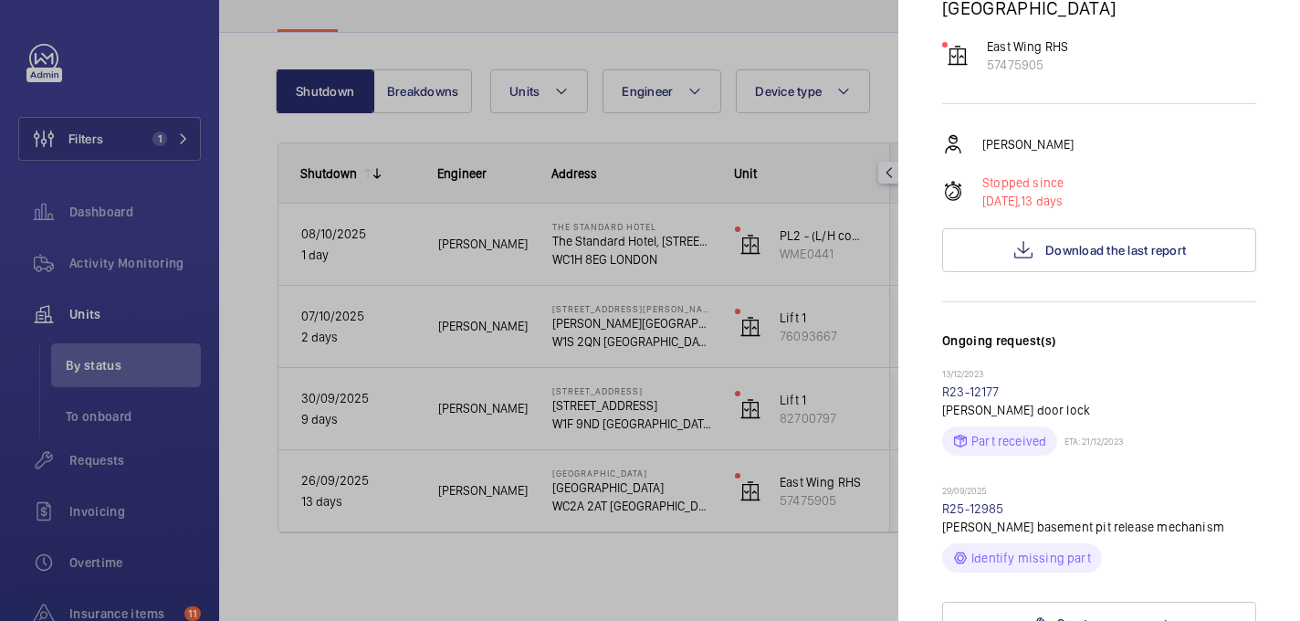
scroll to position [0, 0]
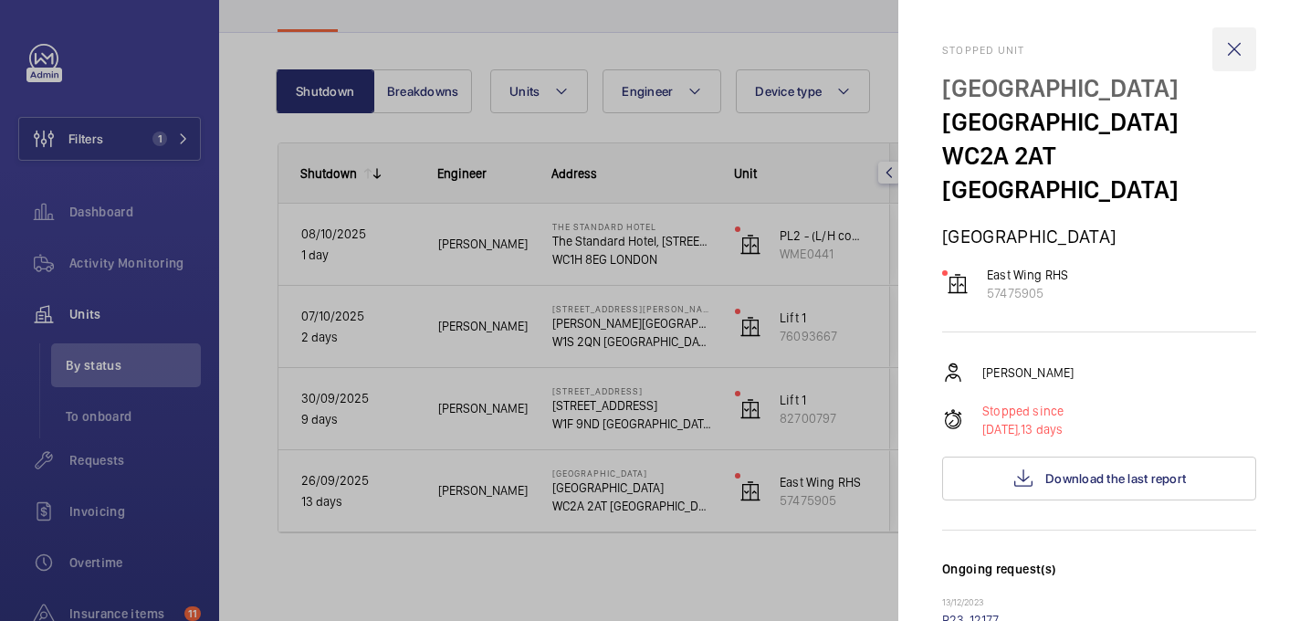
click at [1233, 53] on wm-front-icon-button at bounding box center [1235, 49] width 44 height 44
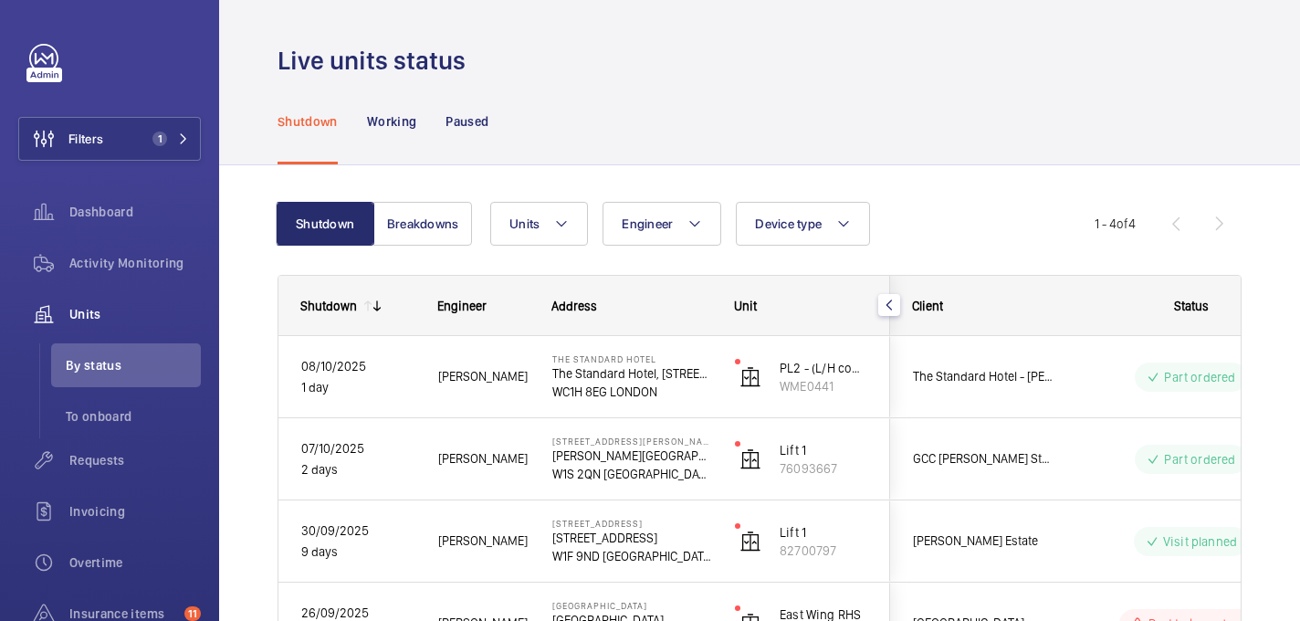
scroll to position [132, 0]
